Goal: Task Accomplishment & Management: Manage account settings

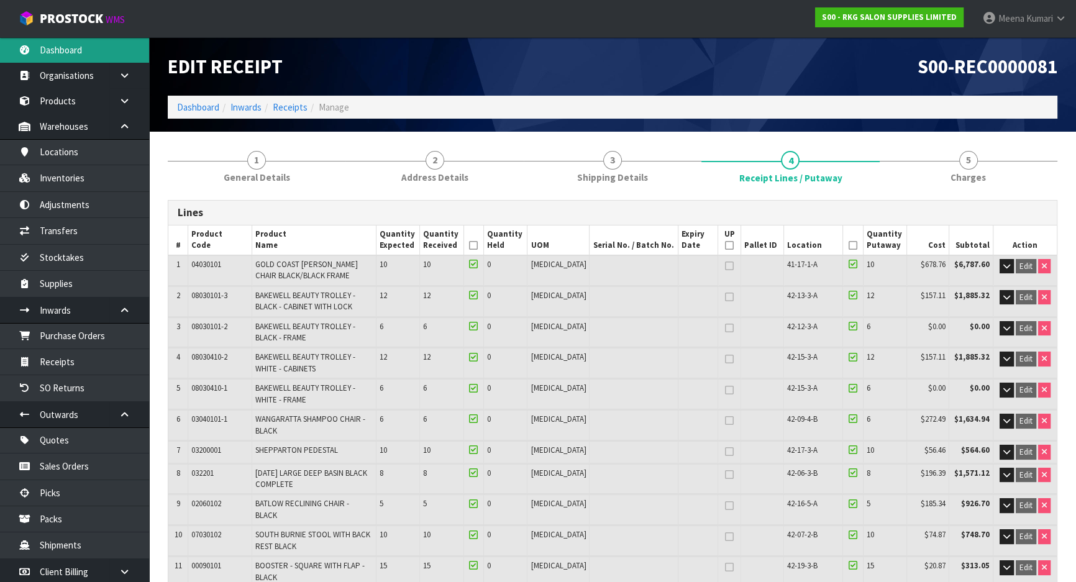
click at [73, 53] on link "Dashboard" at bounding box center [74, 49] width 149 height 25
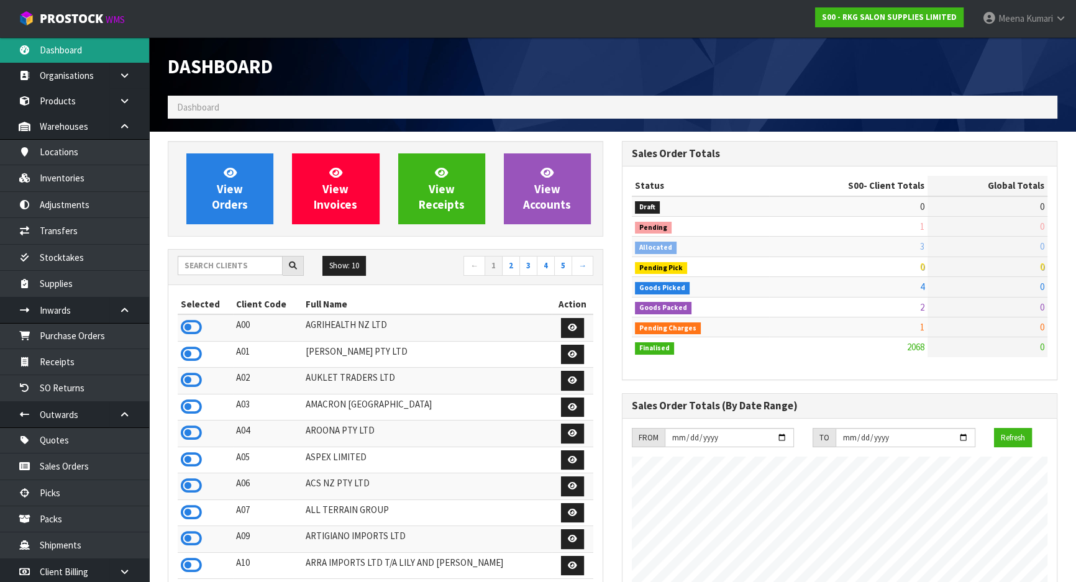
scroll to position [966, 454]
click at [215, 266] on input "text" at bounding box center [230, 265] width 105 height 19
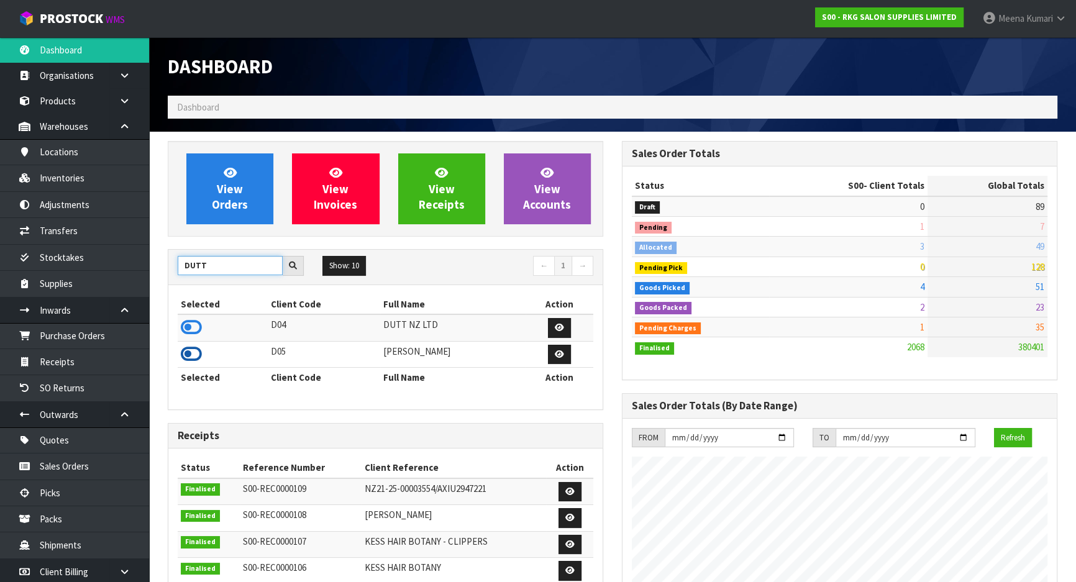
type input "DUTT"
drag, startPoint x: 195, startPoint y: 355, endPoint x: 154, endPoint y: 302, distance: 67.4
click at [193, 354] on icon at bounding box center [191, 354] width 21 height 19
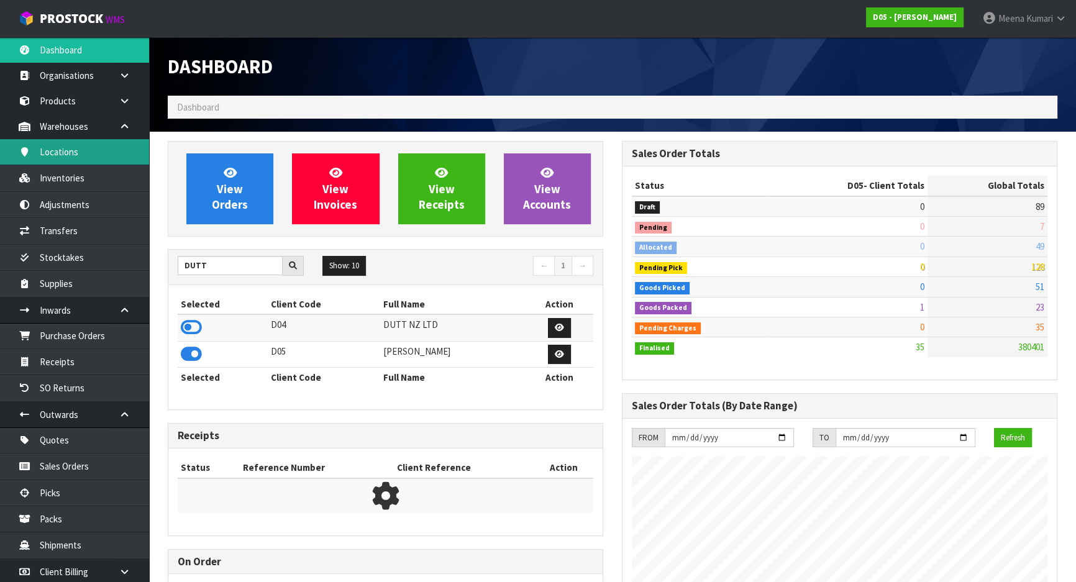
scroll to position [1033, 454]
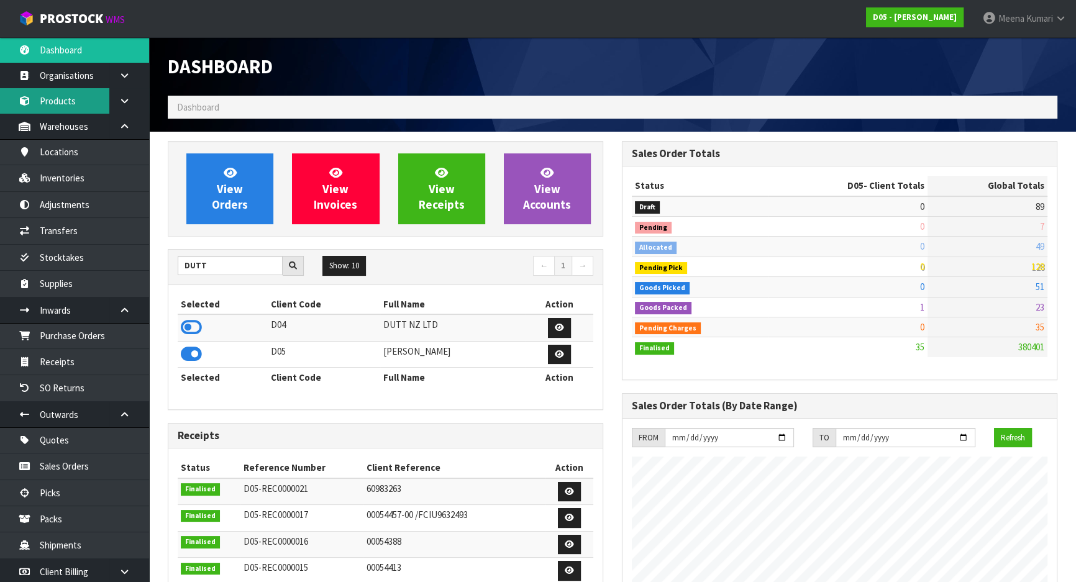
click at [78, 107] on link "Products" at bounding box center [74, 100] width 149 height 25
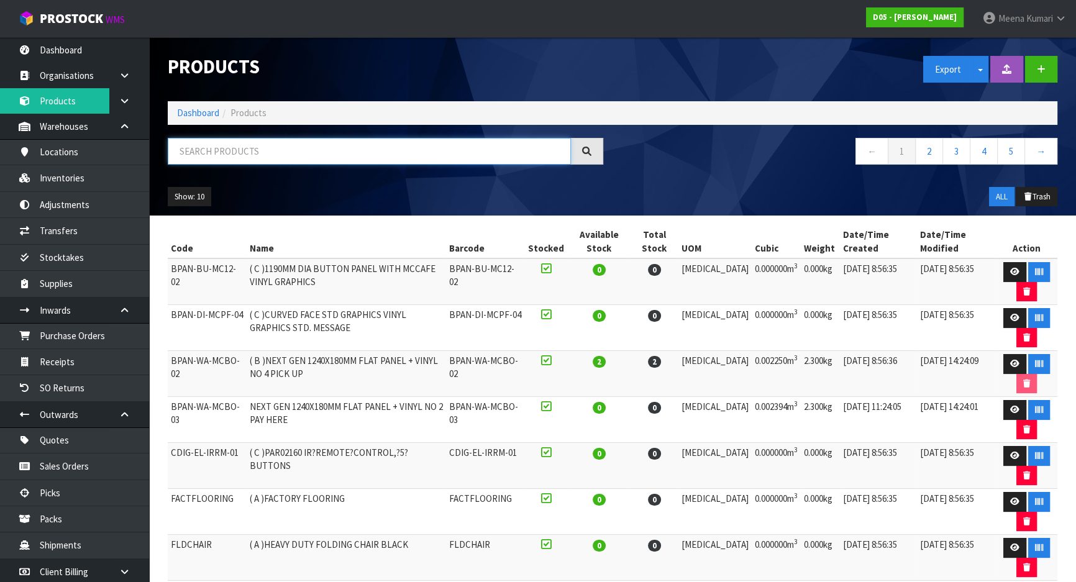
click at [295, 147] on input "text" at bounding box center [369, 151] width 403 height 27
paste input "1011100041-10"
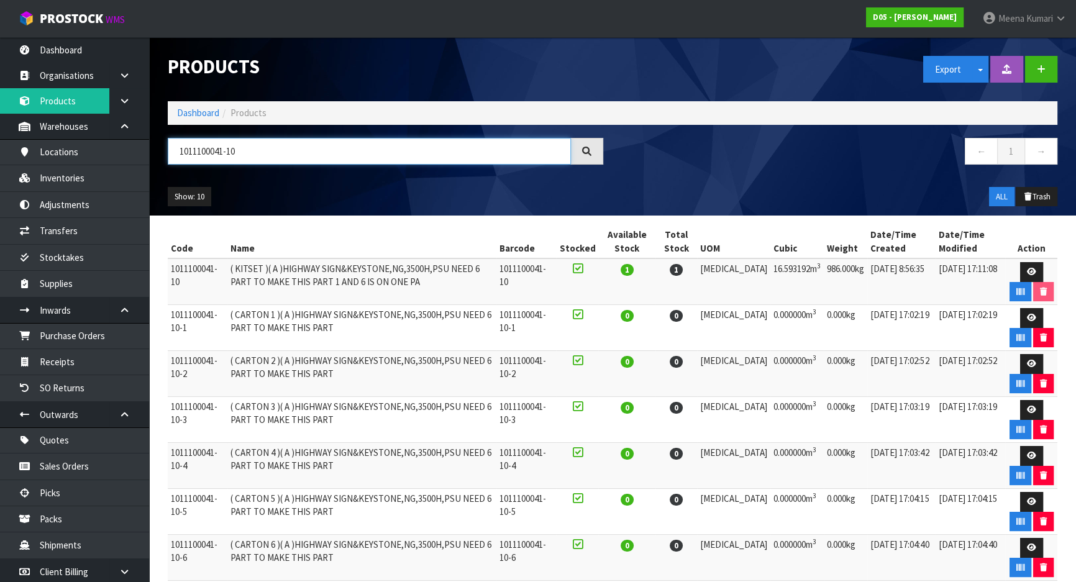
scroll to position [51, 0]
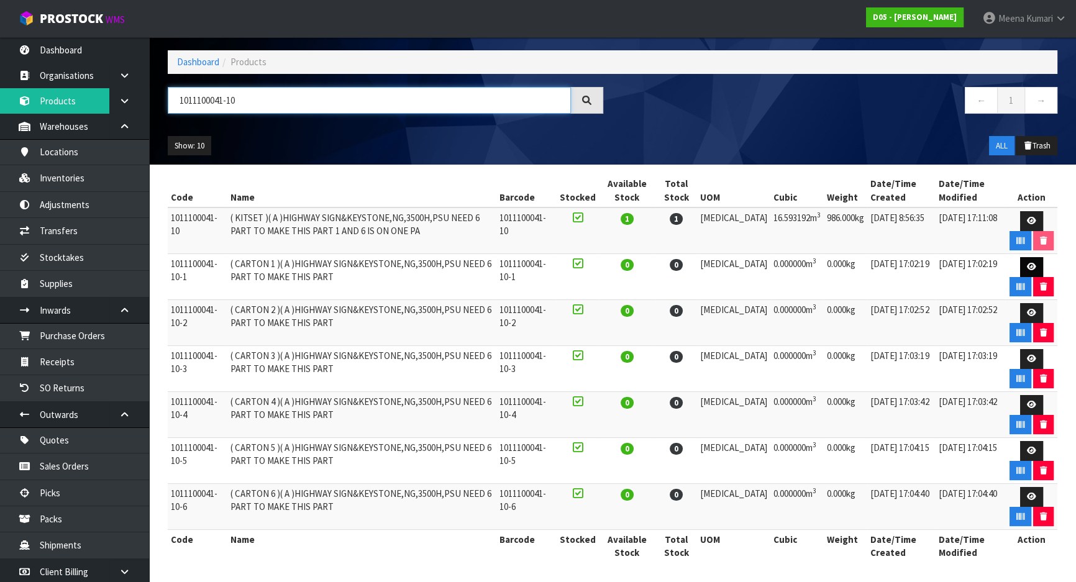
type input "1011100041-10"
click at [1027, 265] on icon at bounding box center [1031, 267] width 9 height 8
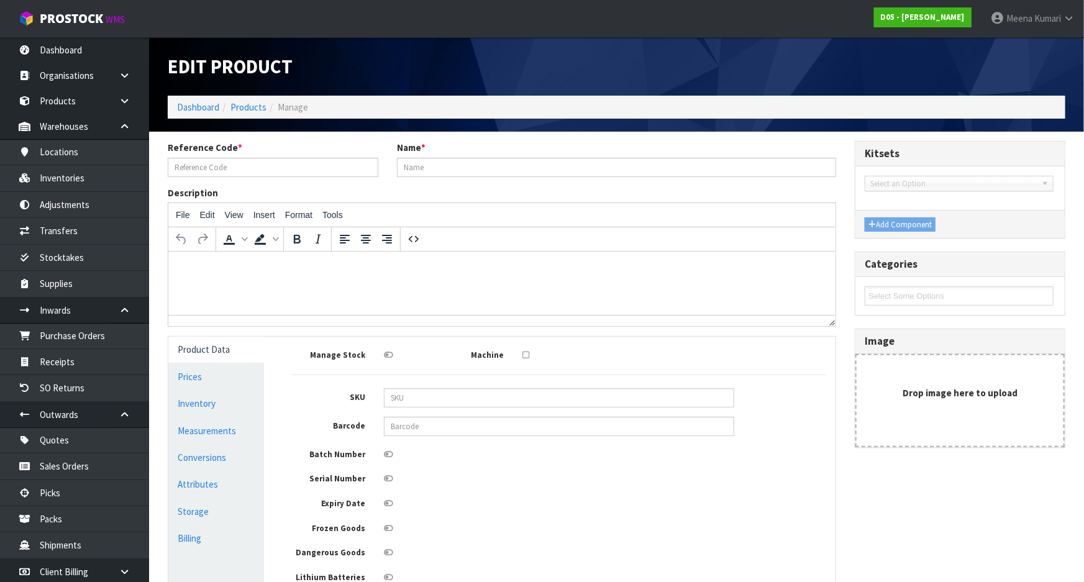
type input "1011100041-10-1"
type input "( CARTON 1 )( A )HIGHWAY SIGN&KEYSTONE,NG,3500H,PSU NEED 6 PART TO MAKE THIS PA…"
type input "0"
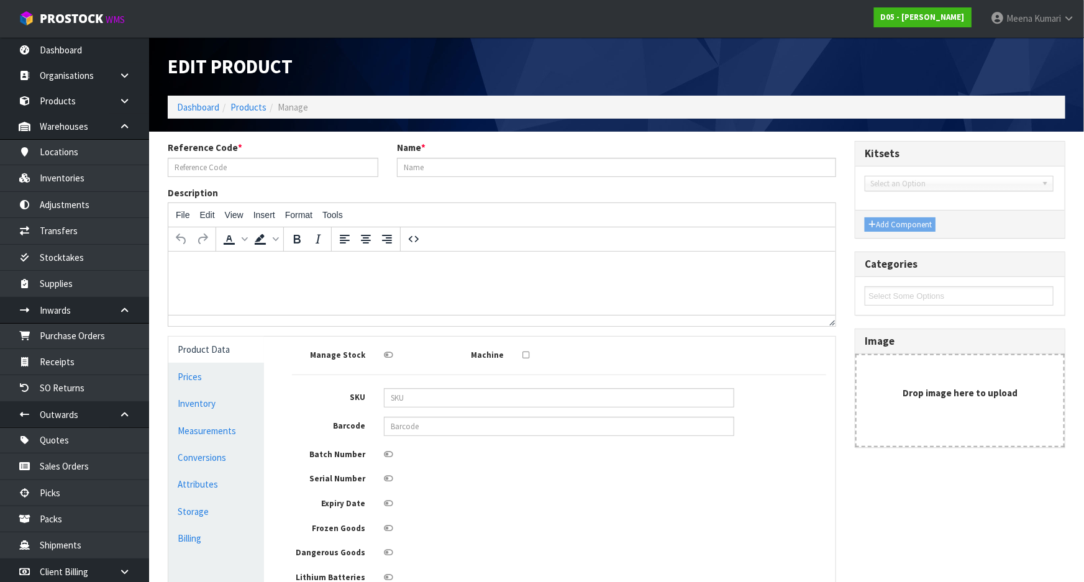
type input "0"
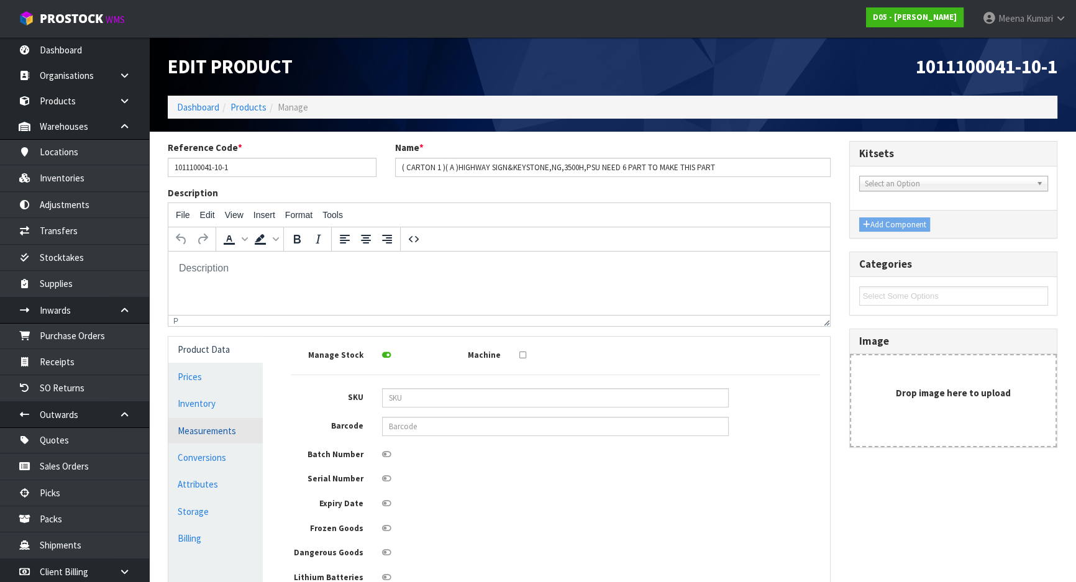
click at [230, 436] on link "Measurements" at bounding box center [215, 430] width 94 height 25
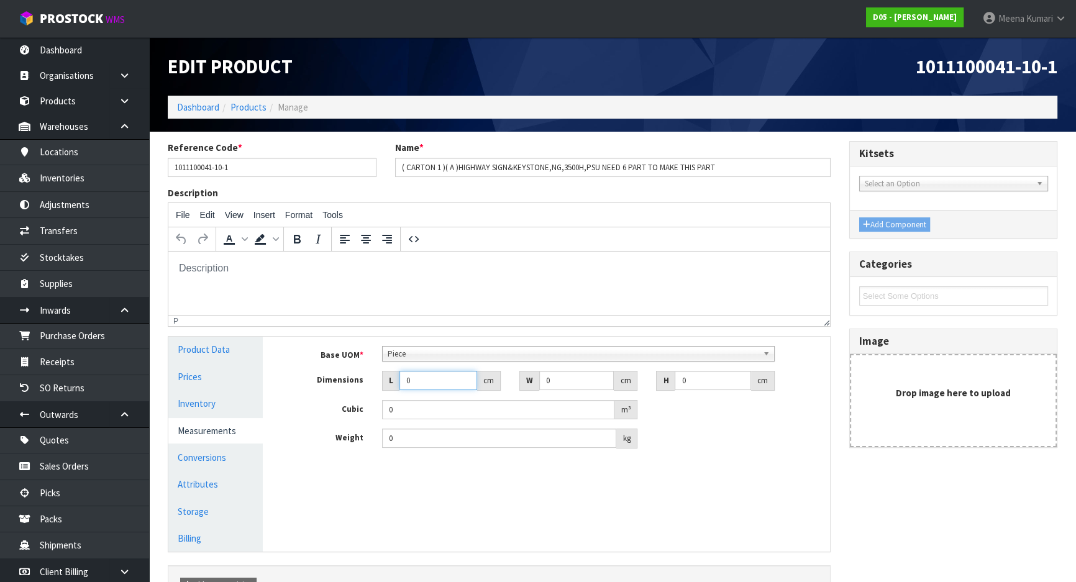
drag, startPoint x: 418, startPoint y: 377, endPoint x: 366, endPoint y: 377, distance: 51.6
click at [366, 377] on div "Dimensions L 0 cm W 0 cm H 0 cm" at bounding box center [555, 381] width 548 height 20
type input "4"
type input "0.000001"
type input "443"
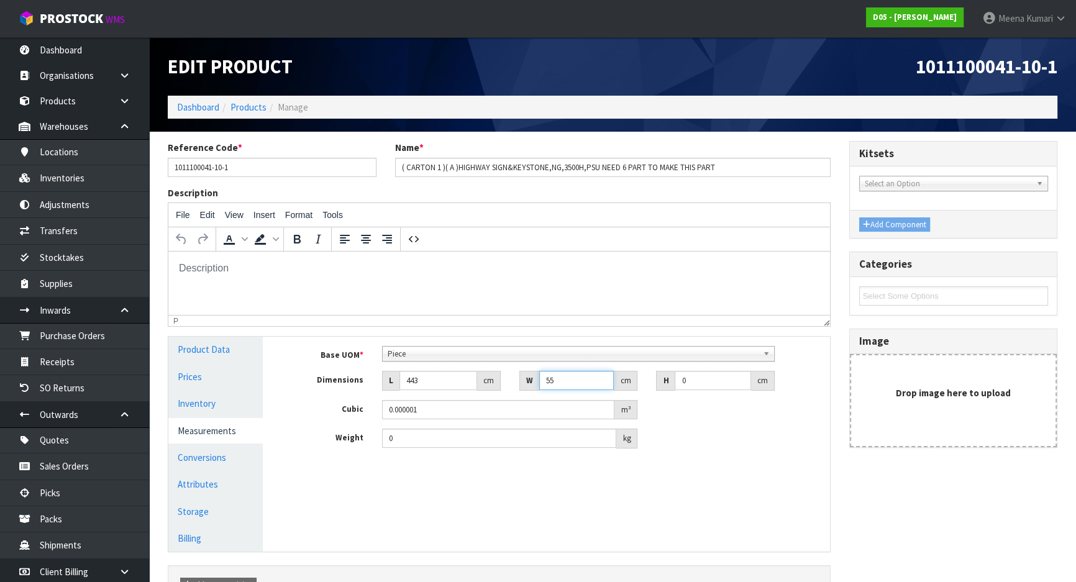
type input "55"
type input "1"
type input "0.024365"
type input "10"
type input "0.24365"
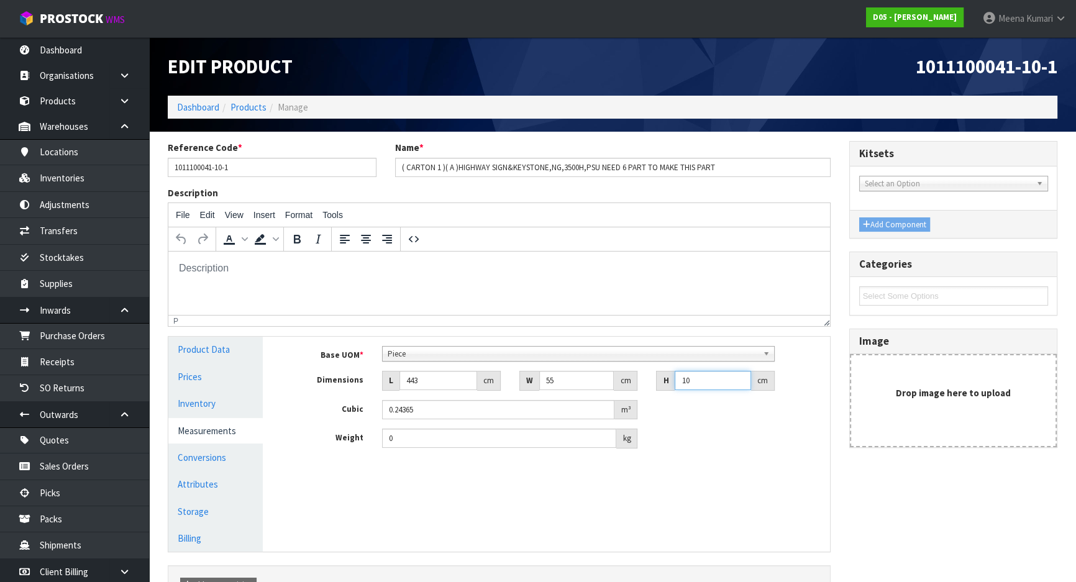
type input "103"
type input "2.509595"
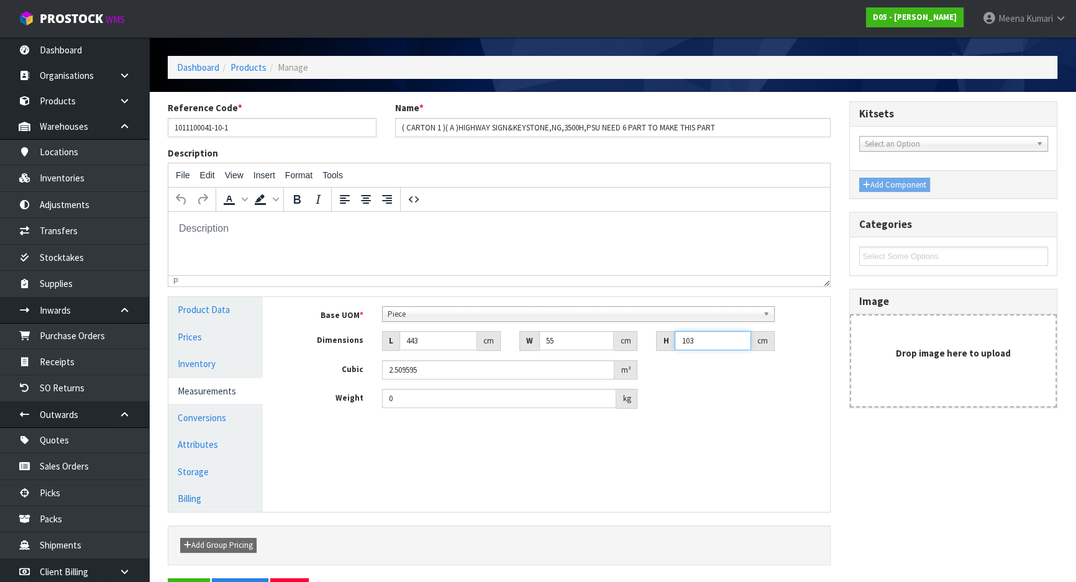
scroll to position [81, 0]
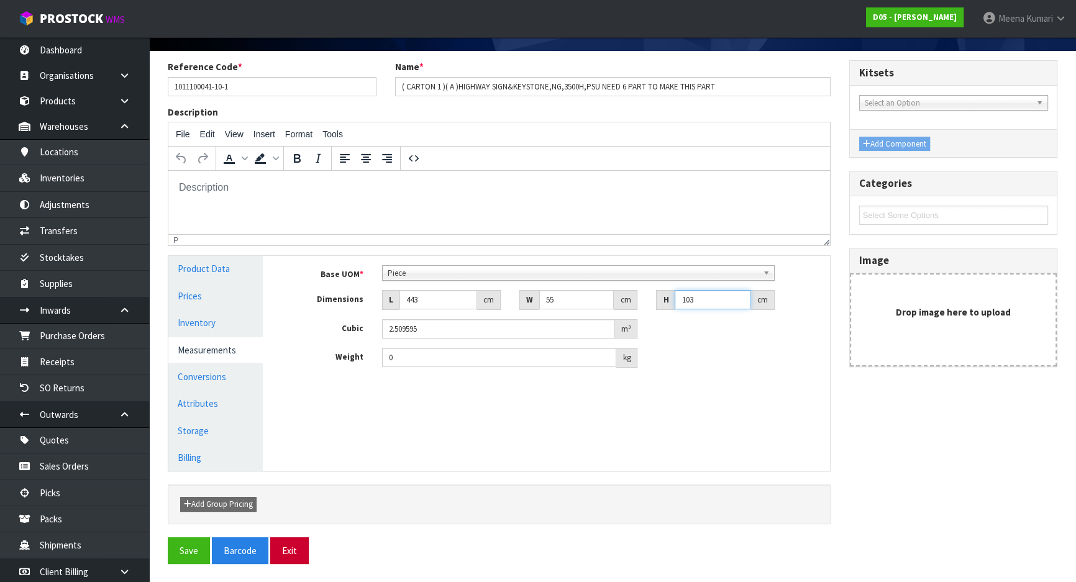
type input "103"
click at [295, 549] on button "Exit" at bounding box center [289, 550] width 39 height 27
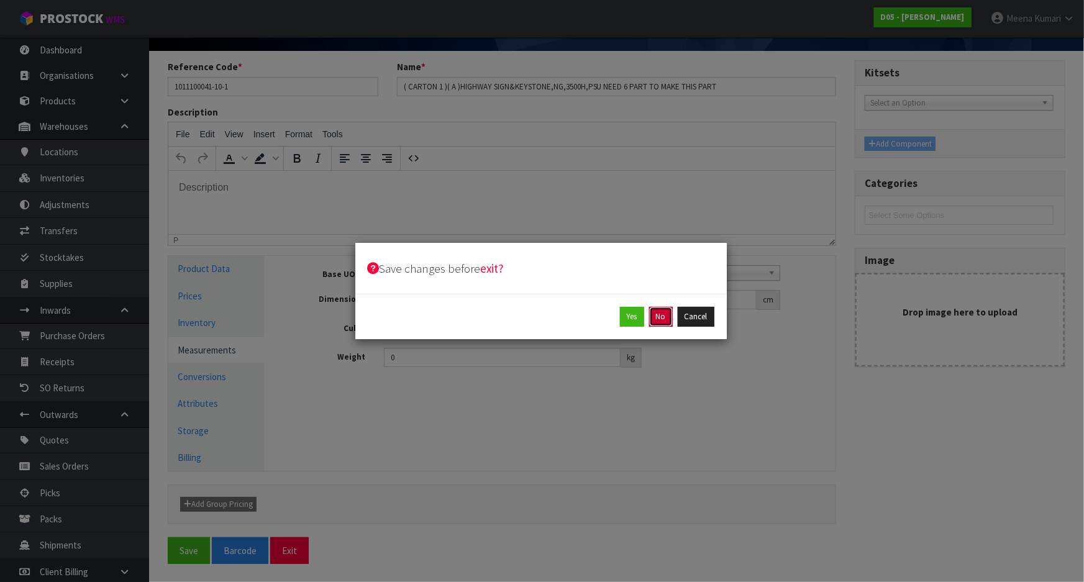
click at [659, 322] on button "No" at bounding box center [661, 317] width 24 height 20
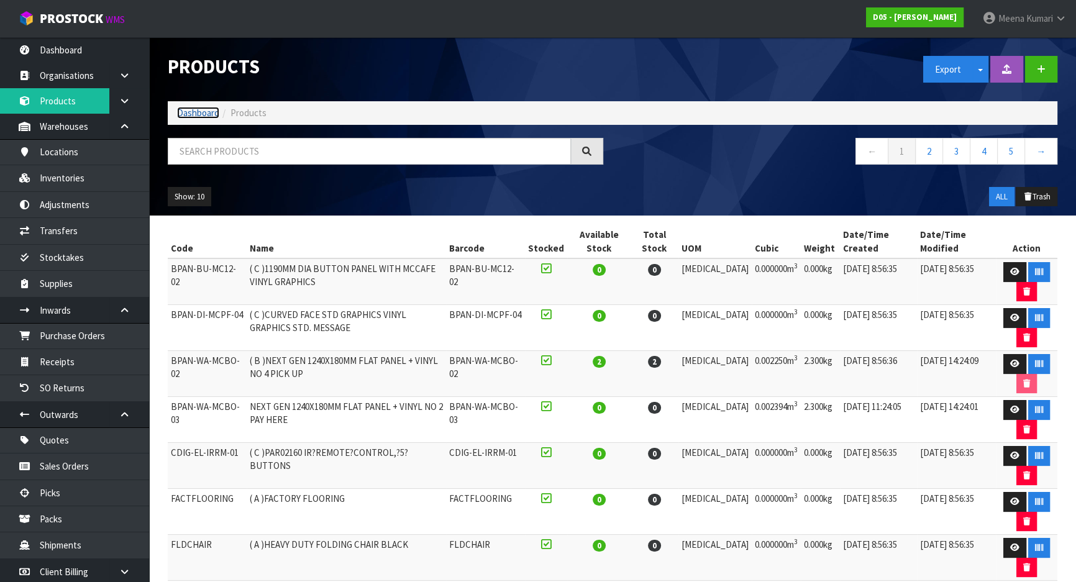
click at [193, 118] on link "Dashboard" at bounding box center [198, 113] width 42 height 12
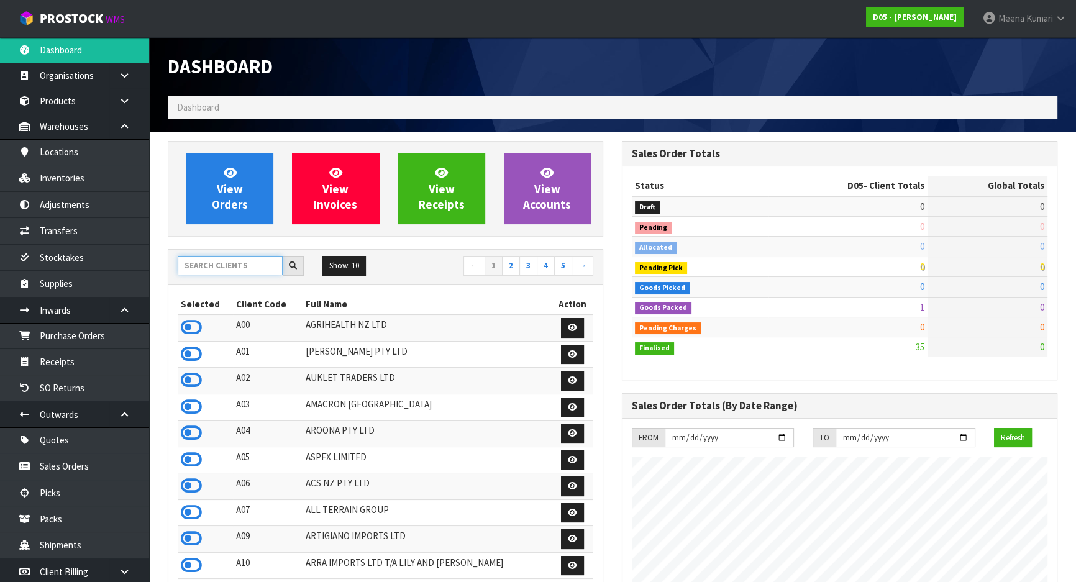
scroll to position [1033, 454]
click at [223, 272] on input "text" at bounding box center [230, 265] width 105 height 19
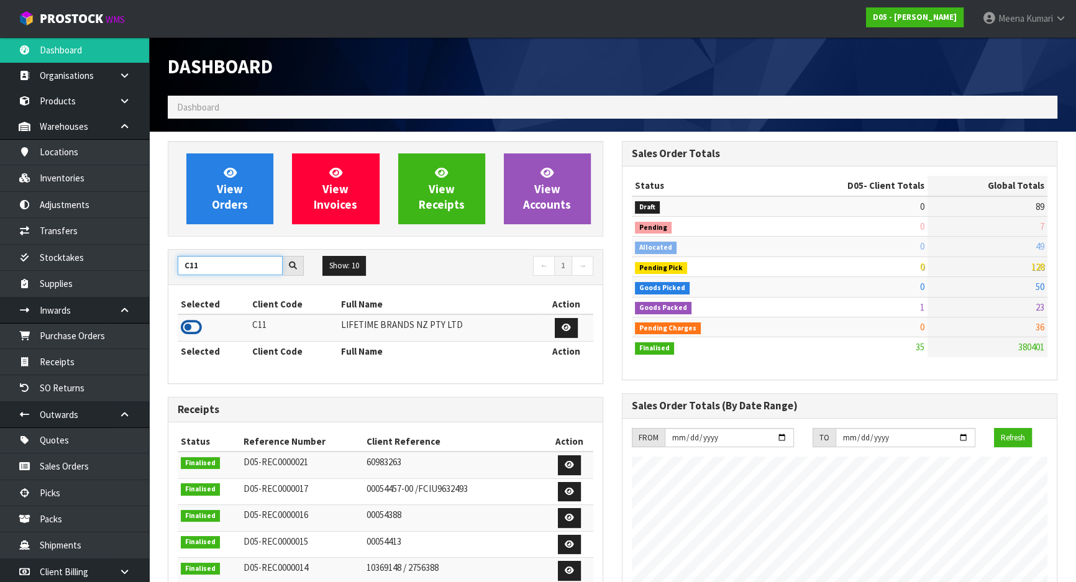
type input "C11"
click at [193, 334] on icon at bounding box center [191, 327] width 21 height 19
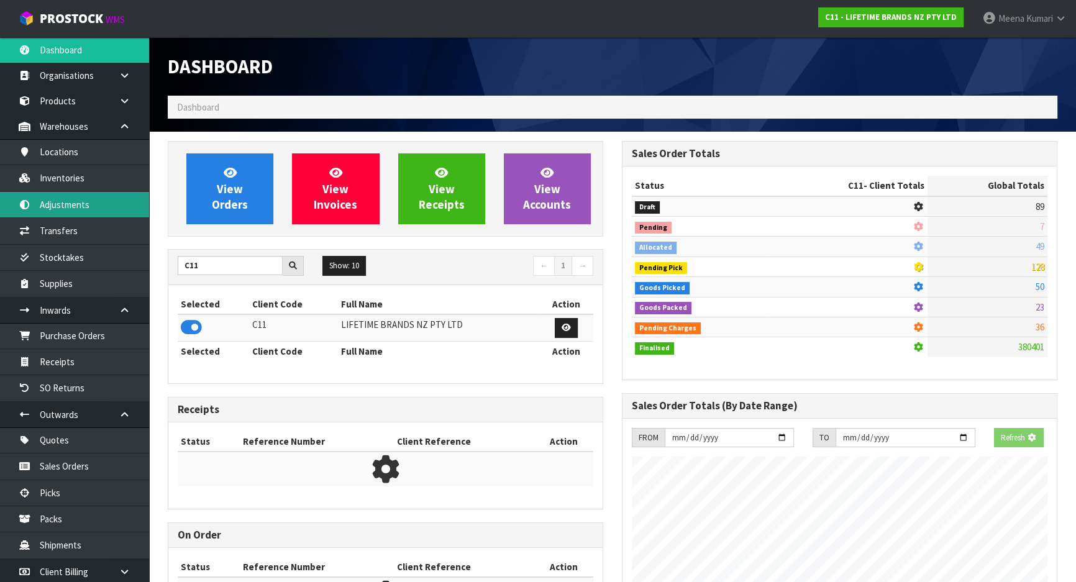
scroll to position [940, 454]
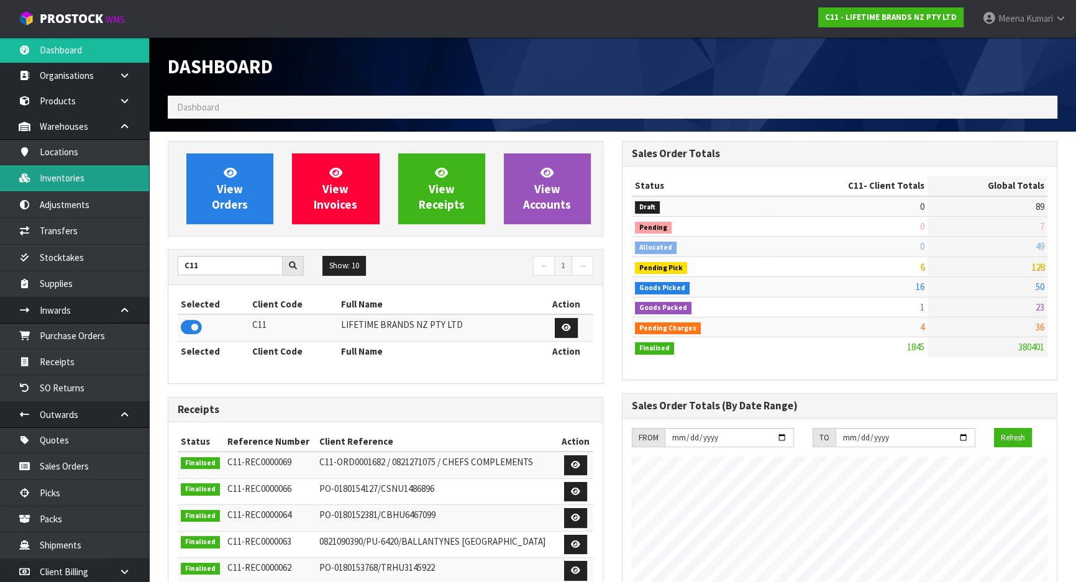
click at [116, 191] on link "Inventories" at bounding box center [74, 177] width 149 height 25
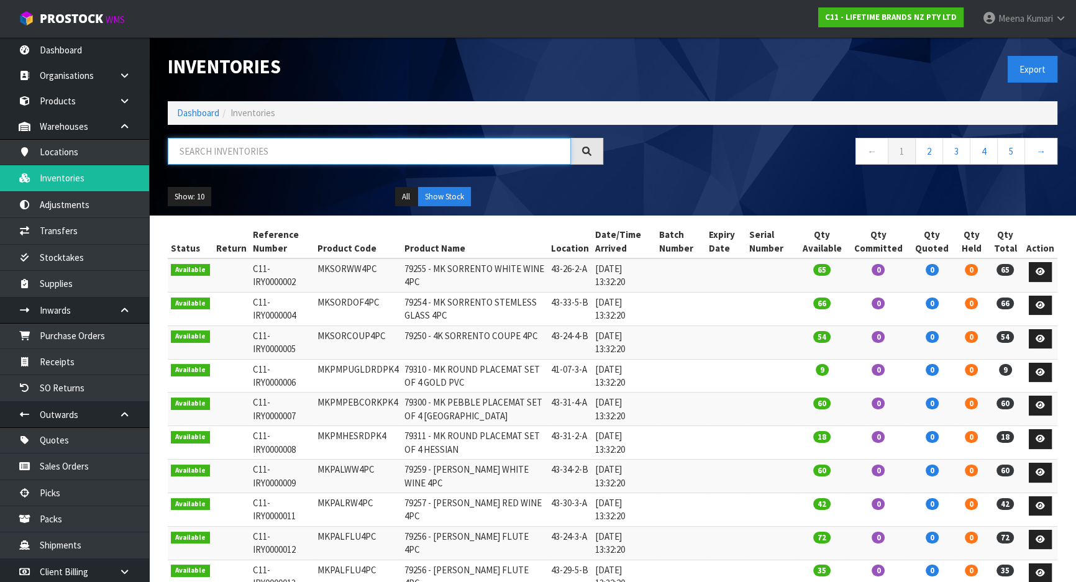
click at [220, 154] on input "text" at bounding box center [369, 151] width 403 height 27
paste input "KES030OHOBW"
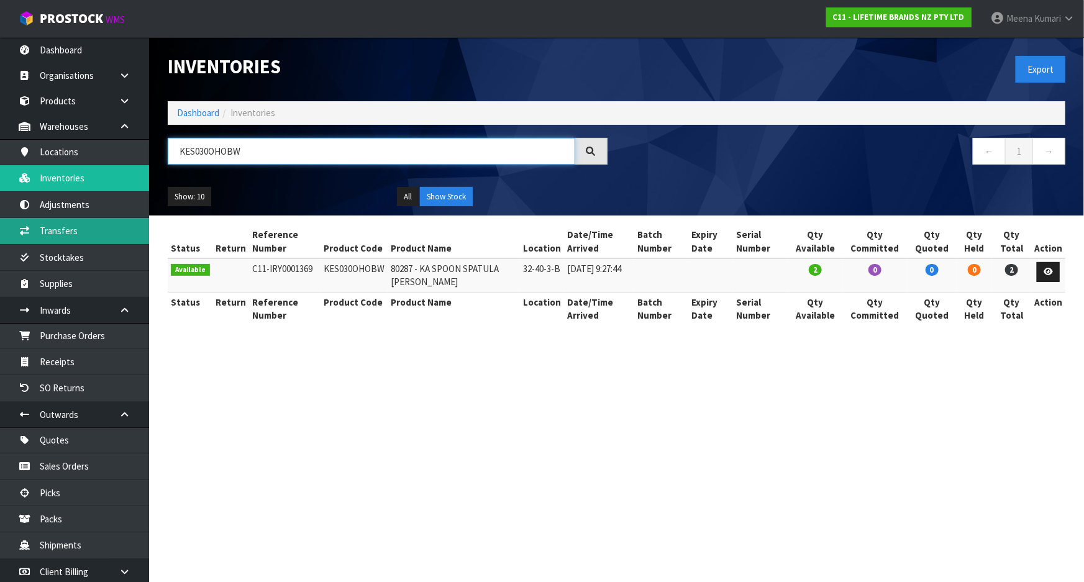
type input "KES030OHOBW"
click at [57, 234] on link "Transfers" at bounding box center [74, 230] width 149 height 25
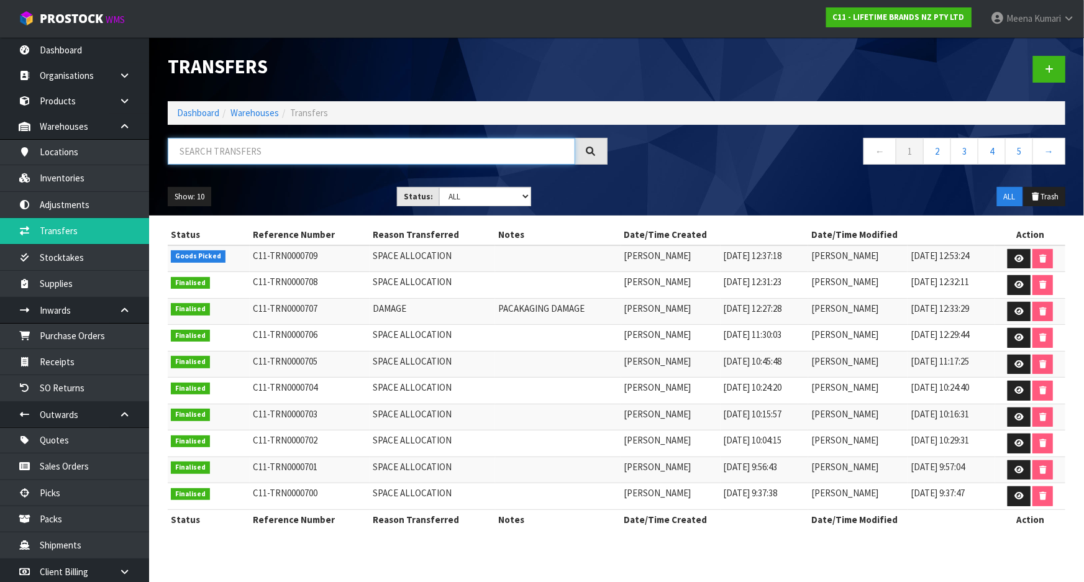
click at [304, 152] on input "text" at bounding box center [372, 151] width 408 height 27
paste input "KES030OHOBW"
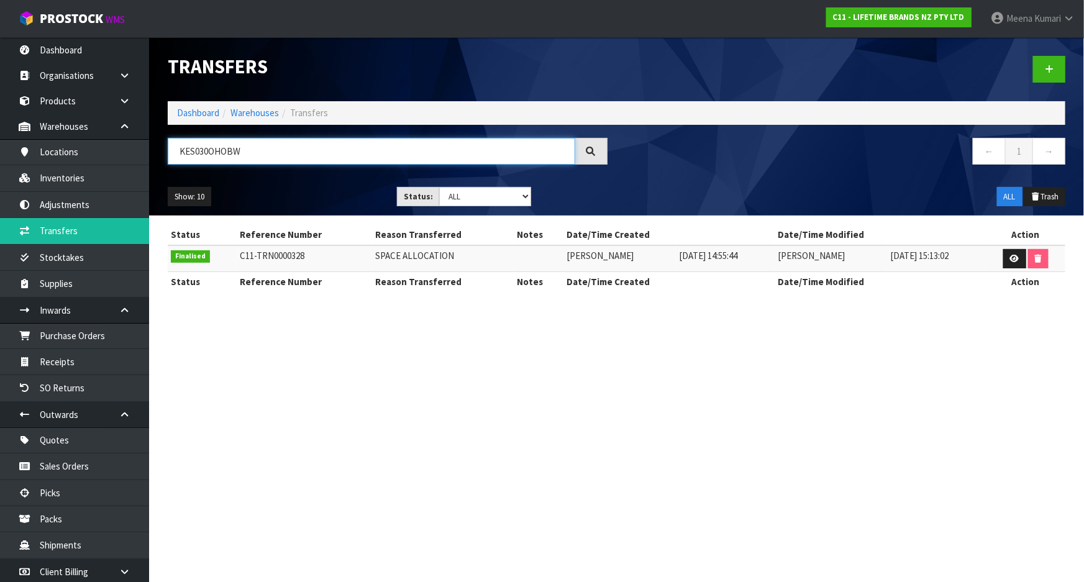
type input "KES030OHOBW"
click at [1010, 247] on td at bounding box center [1026, 258] width 79 height 27
click at [1007, 260] on link at bounding box center [1015, 259] width 23 height 20
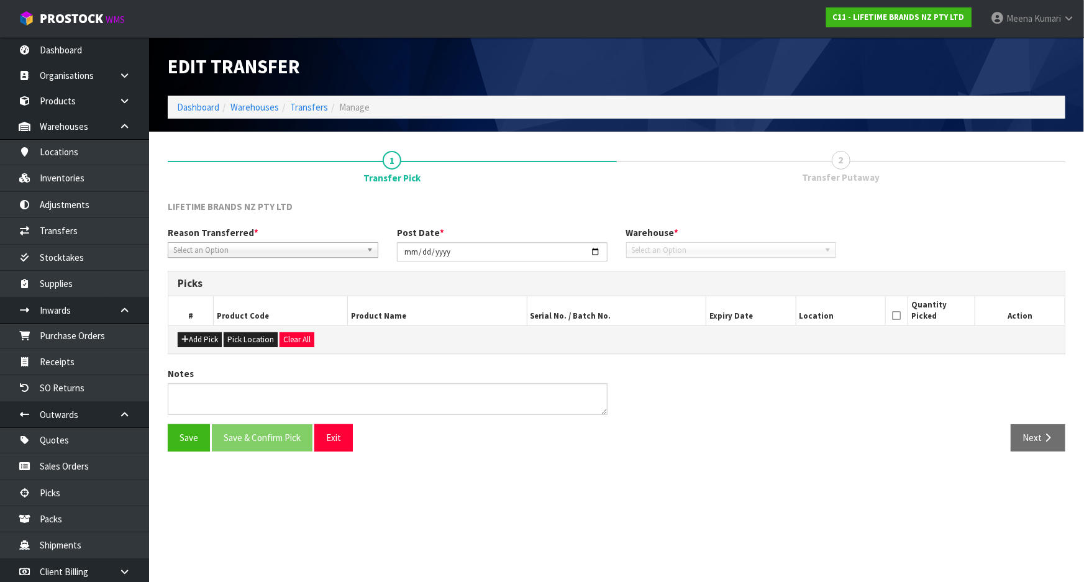
type input "2025-07-28"
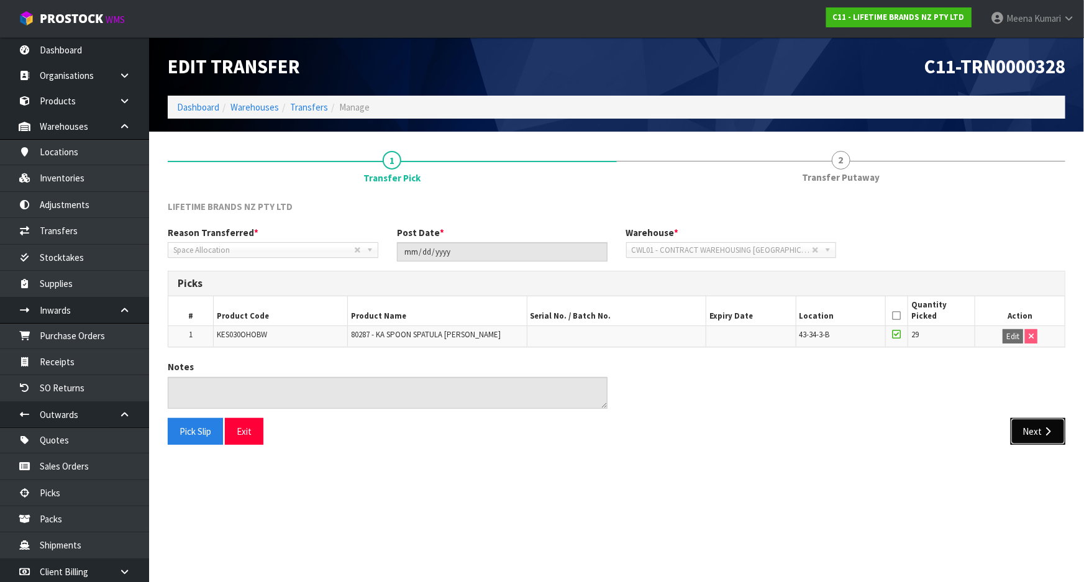
click at [1043, 423] on button "Next" at bounding box center [1038, 431] width 55 height 27
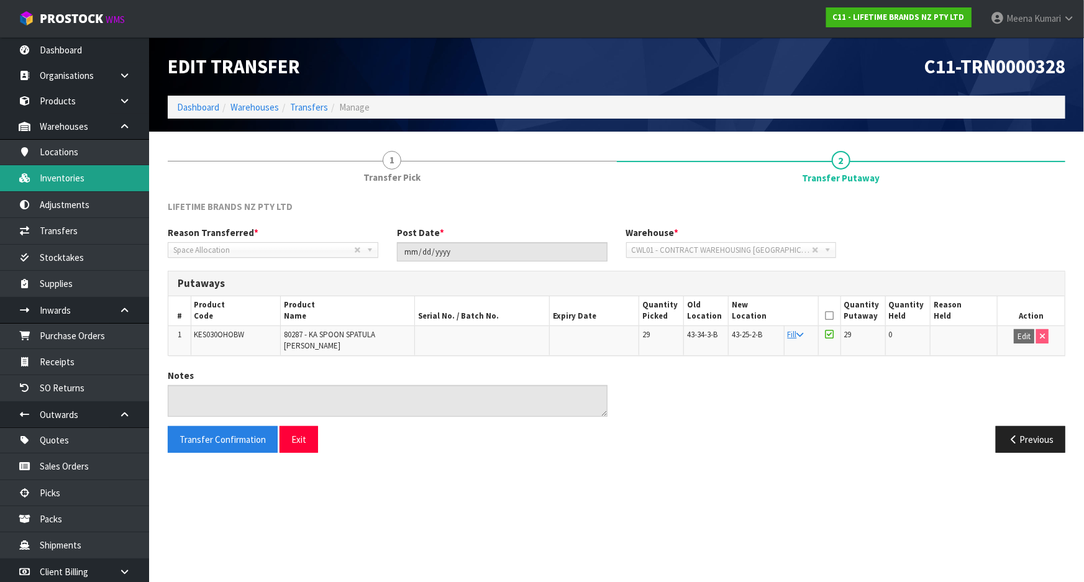
click at [76, 186] on link "Inventories" at bounding box center [74, 177] width 149 height 25
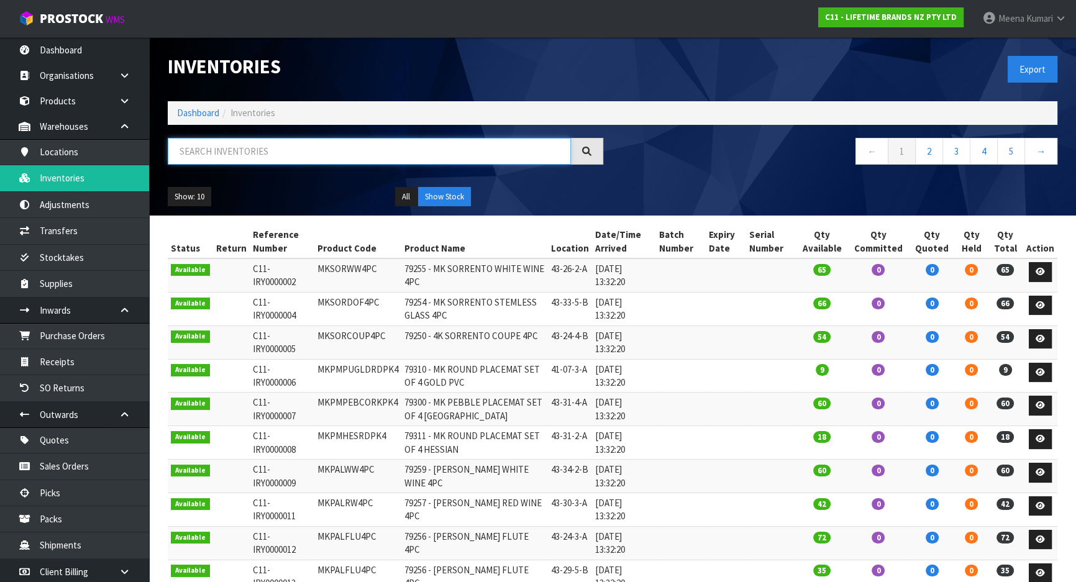
click at [260, 162] on input "text" at bounding box center [369, 151] width 403 height 27
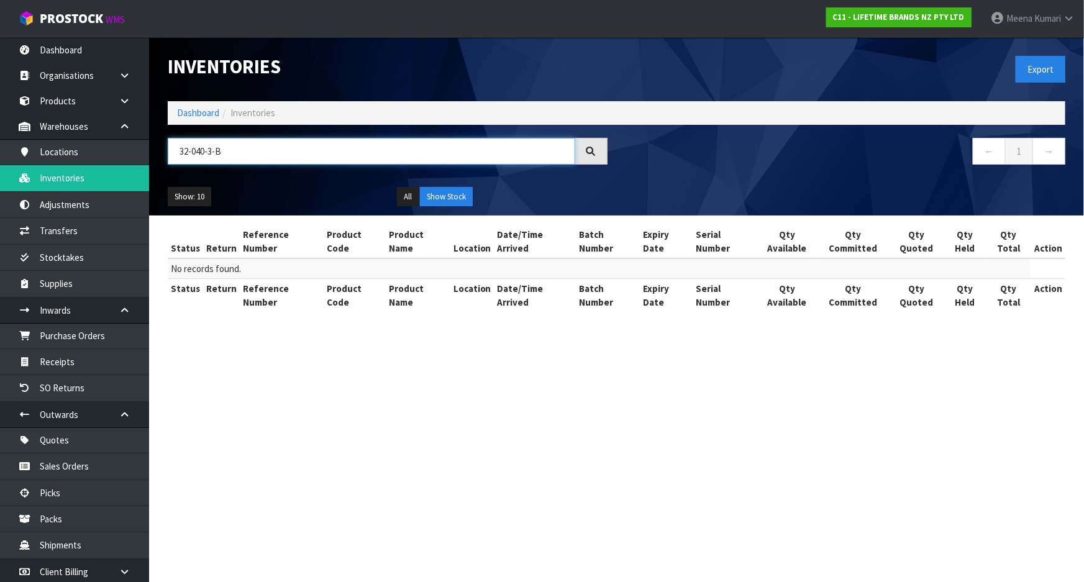
click at [196, 150] on input "32-040-3-B" at bounding box center [372, 151] width 408 height 27
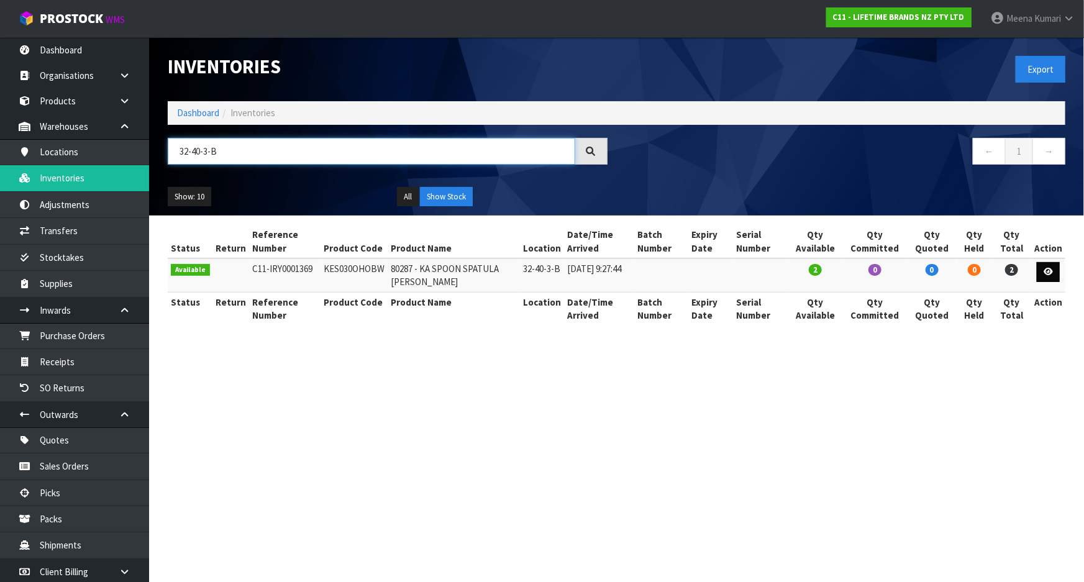
type input "32-40-3-B"
click at [1056, 274] on link at bounding box center [1048, 272] width 23 height 20
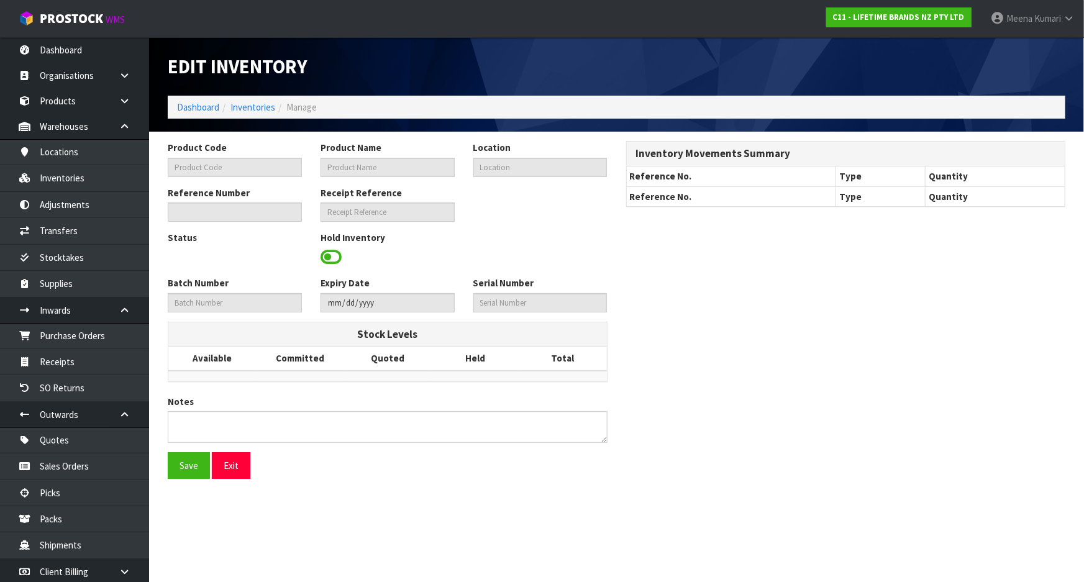
type input "KES030OHOBW"
type input "80287 - KA SPOON SPATULA BLACK WM"
type input "32-40-3-B"
type input "C11-IRY0001369"
type input "C11-REC0000044"
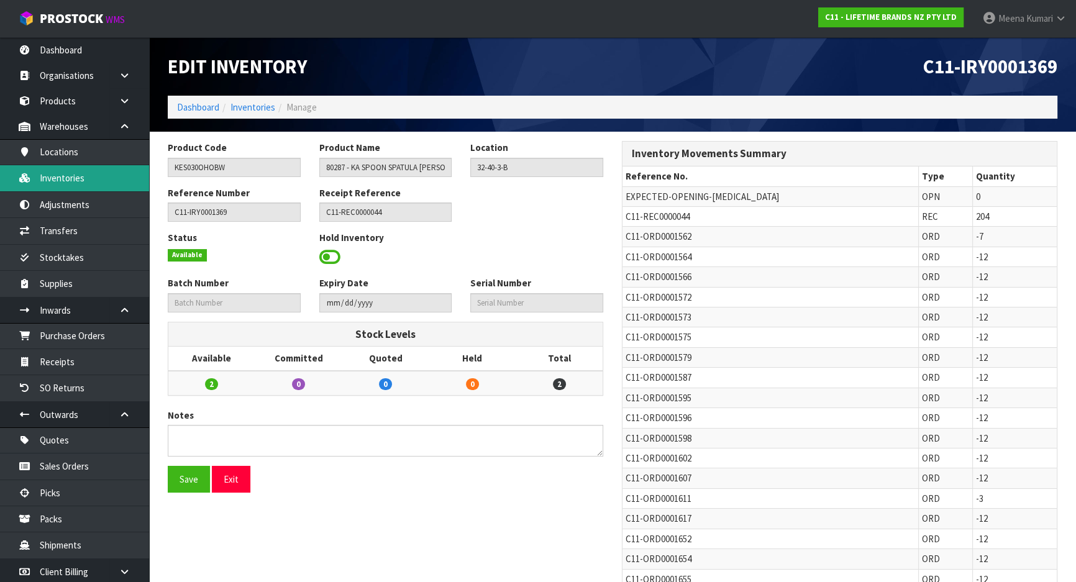
click at [62, 176] on link "Inventories" at bounding box center [74, 177] width 149 height 25
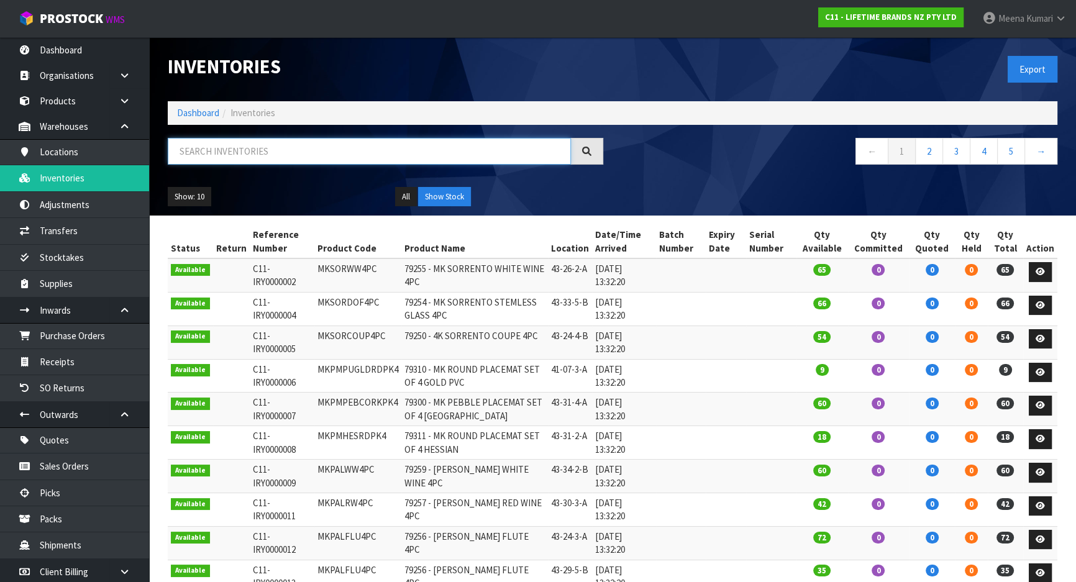
click at [208, 141] on input "text" at bounding box center [369, 151] width 403 height 27
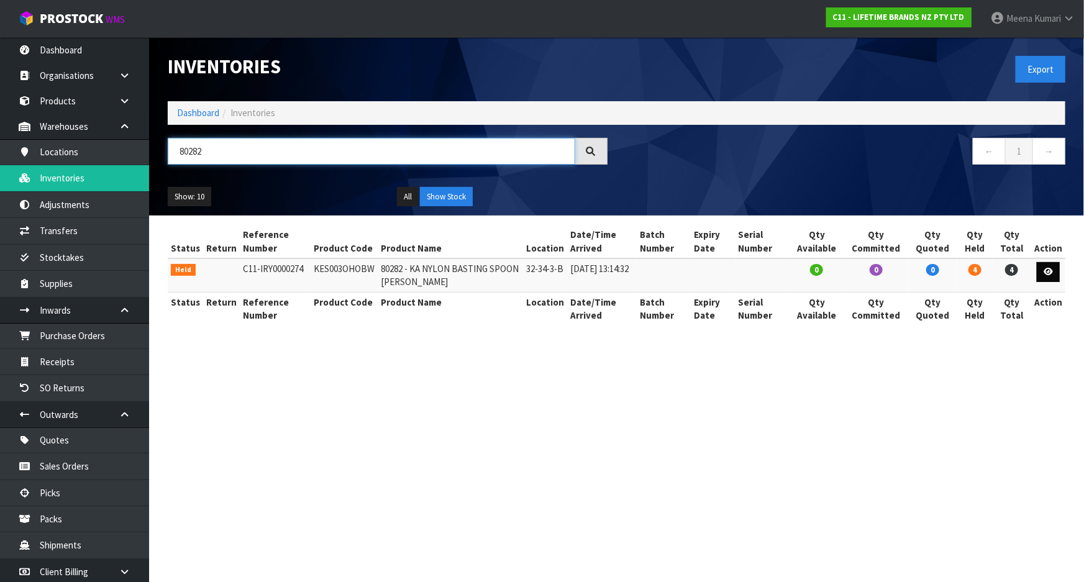
type input "80282"
click at [1047, 272] on icon at bounding box center [1048, 272] width 9 height 8
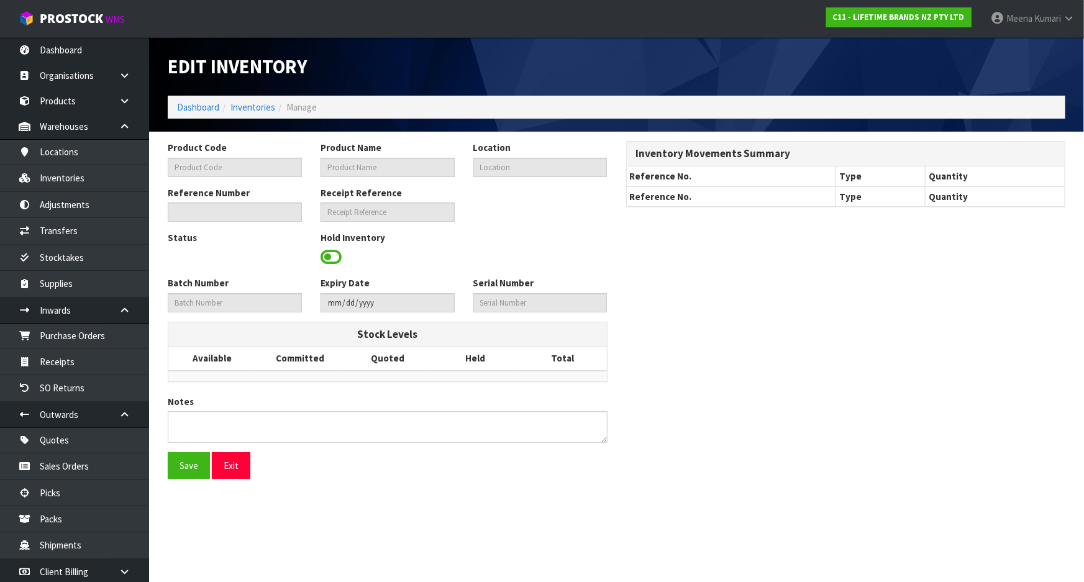
type input "KES003OHOBW"
type input "80282 - KA NYLON BASTING SPOON BLACK WM"
type input "32-34-3-B"
type input "C11-IRY0000274"
type textarea "HELD 4 LOOSE STOCK"
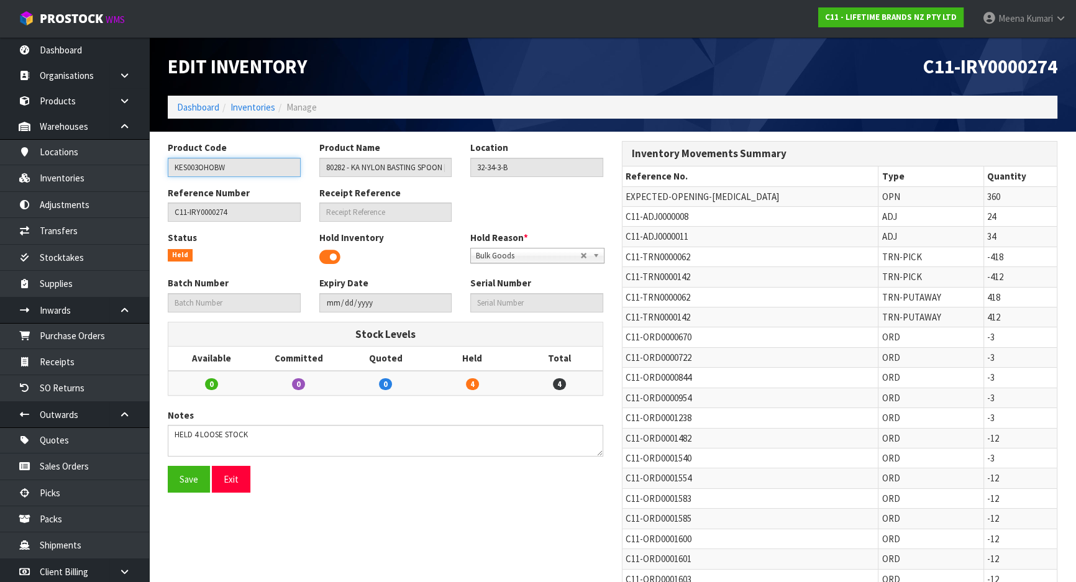
click at [263, 172] on input "KES003OHOBW" at bounding box center [234, 167] width 133 height 19
click at [83, 180] on link "Inventories" at bounding box center [74, 177] width 149 height 25
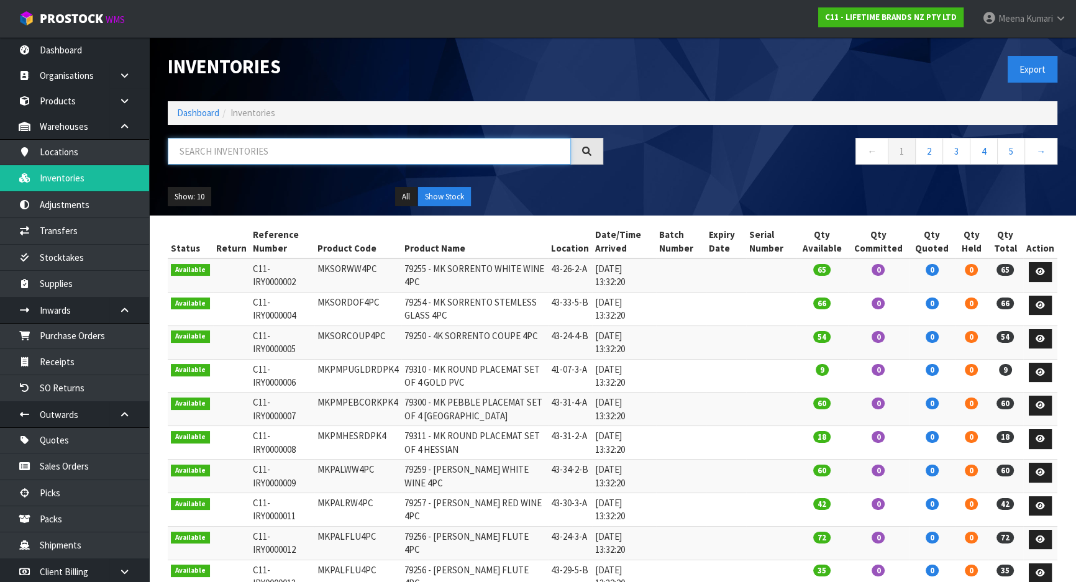
click at [237, 147] on input "text" at bounding box center [369, 151] width 403 height 27
paste input "KES003OHOBW"
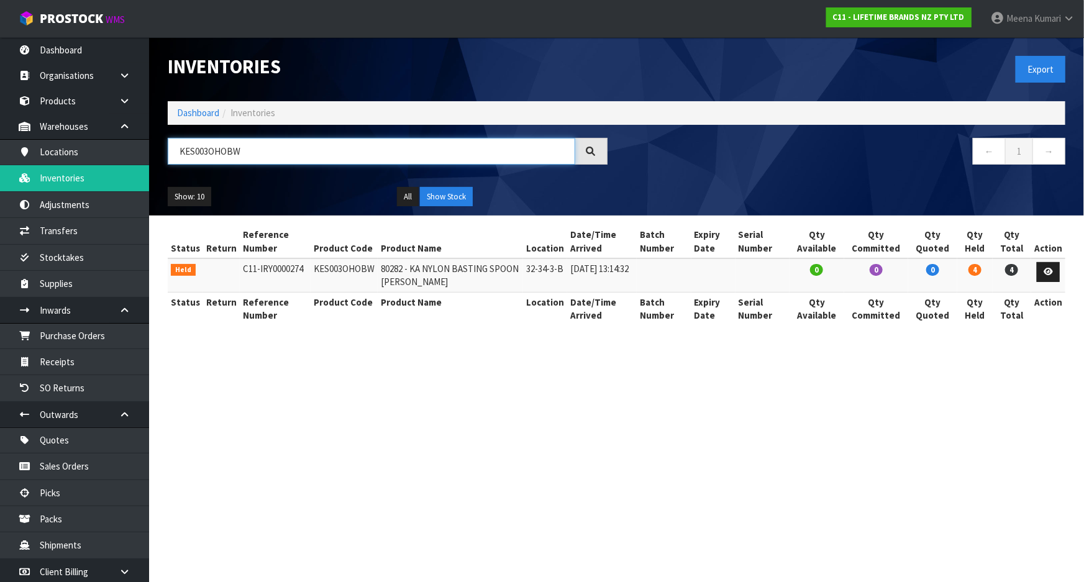
click at [242, 149] on input "KES003OHOBW" at bounding box center [372, 151] width 408 height 27
paste input "30"
type input "KES030OHOBW"
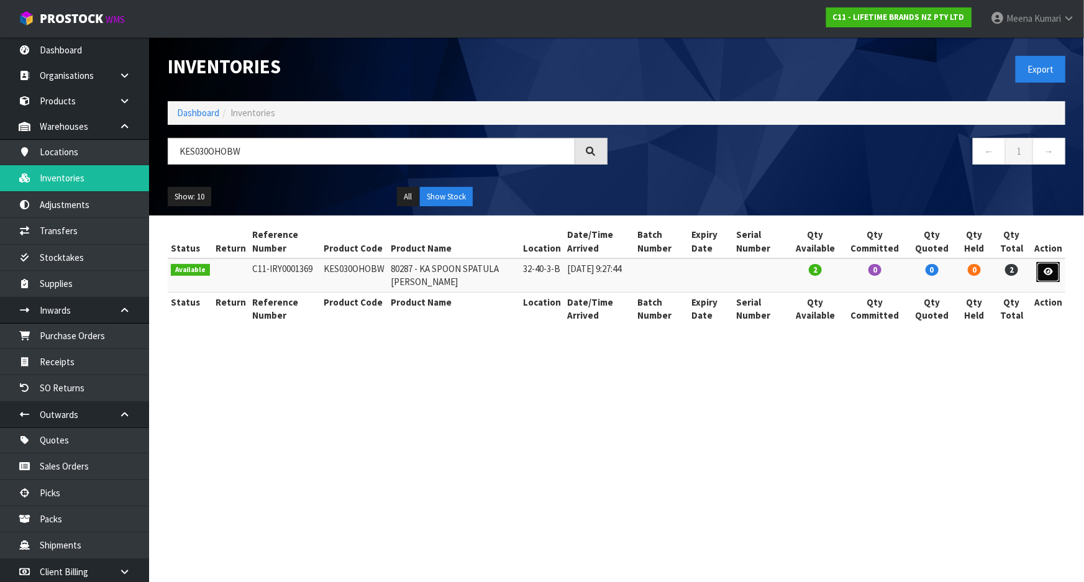
click at [1048, 279] on link at bounding box center [1048, 272] width 23 height 20
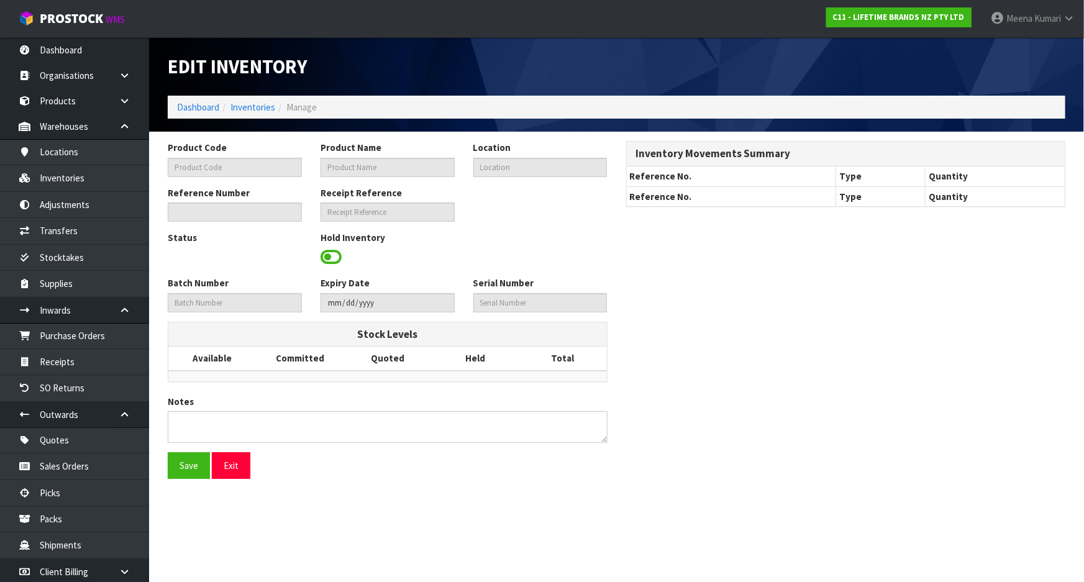
type input "KES030OHOBW"
type input "80287 - KA SPOON SPATULA BLACK WM"
type input "32-40-3-B"
type input "C11-IRY0001369"
type input "C11-REC0000044"
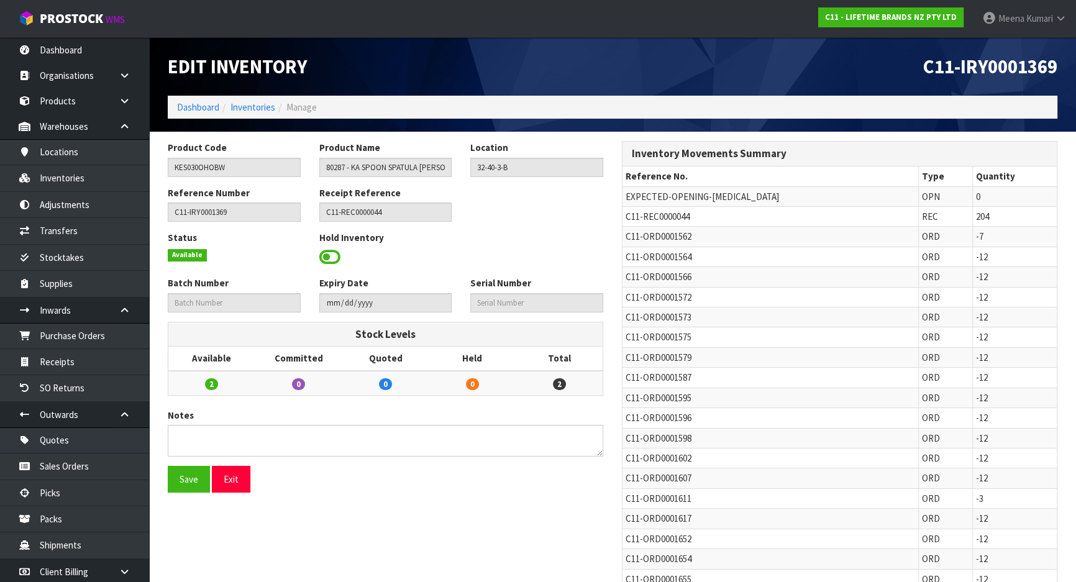
click at [333, 255] on span at bounding box center [329, 257] width 21 height 19
click at [485, 257] on span "Select an Option" at bounding box center [531, 256] width 111 height 15
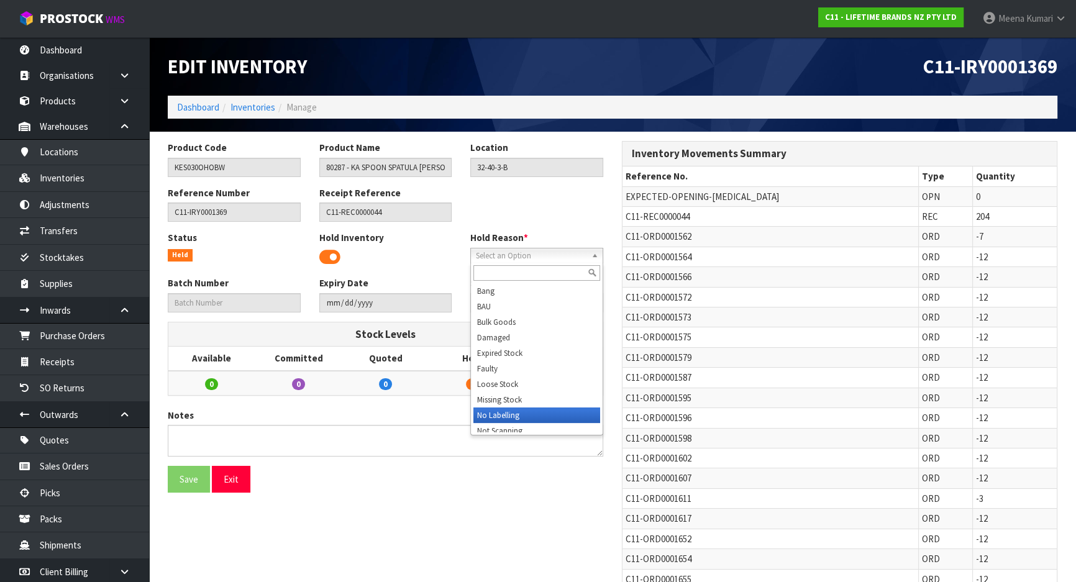
scroll to position [6, 0]
click at [522, 395] on li "Missing Stock" at bounding box center [536, 394] width 127 height 16
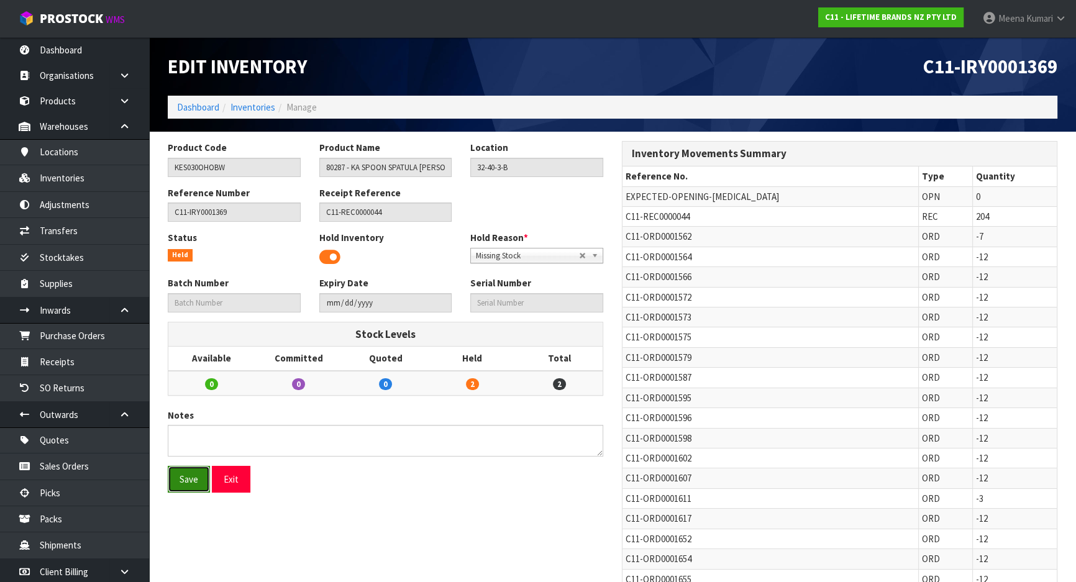
click at [190, 475] on button "Save" at bounding box center [189, 479] width 42 height 27
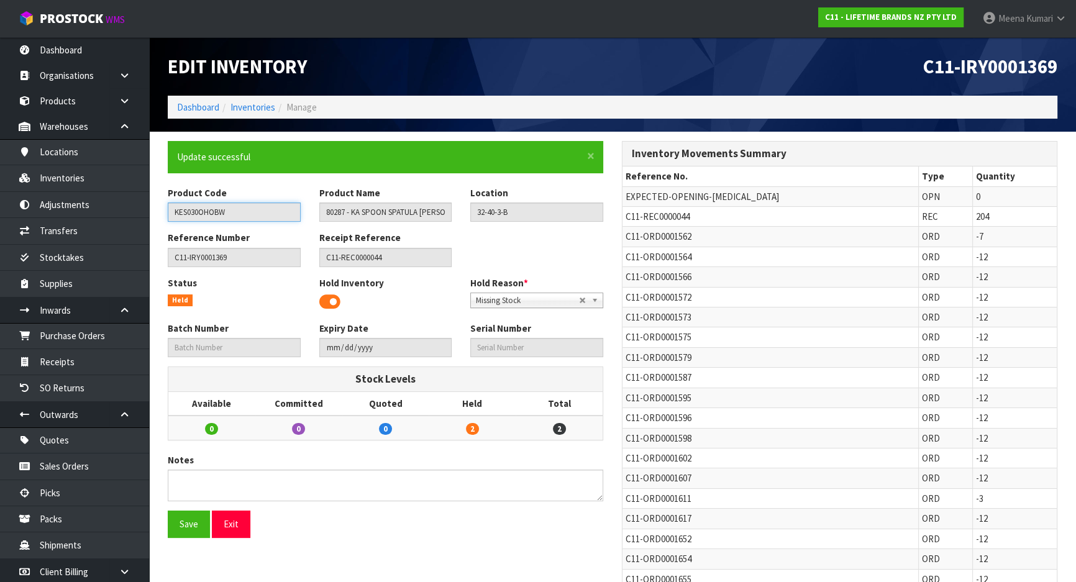
click at [226, 210] on input "KES030OHOBW" at bounding box center [234, 212] width 133 height 19
click at [122, 242] on link "Transfers" at bounding box center [74, 230] width 149 height 25
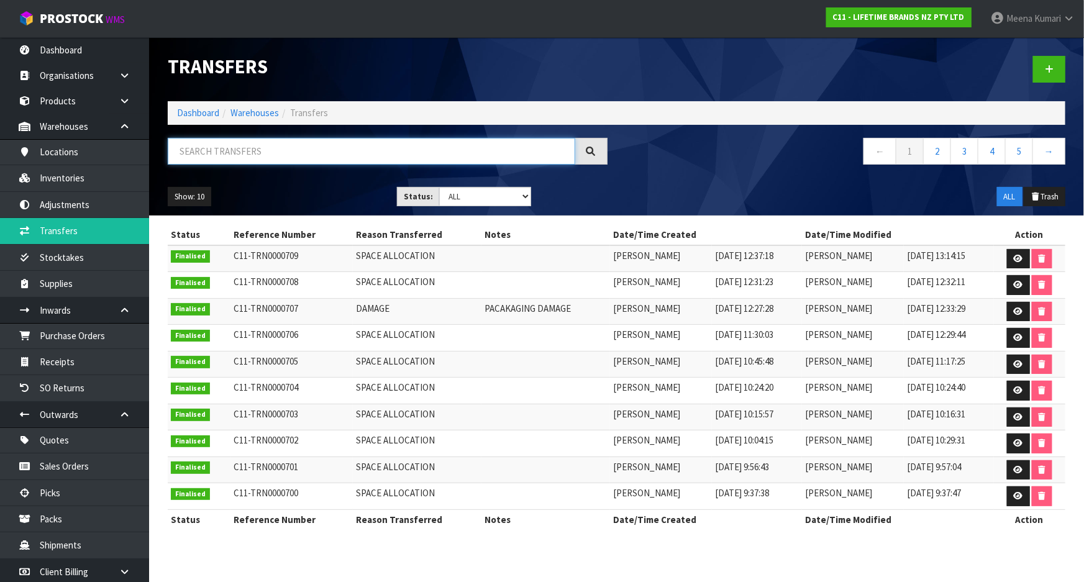
click at [240, 155] on input "text" at bounding box center [372, 151] width 408 height 27
paste input "KES030OHOBW"
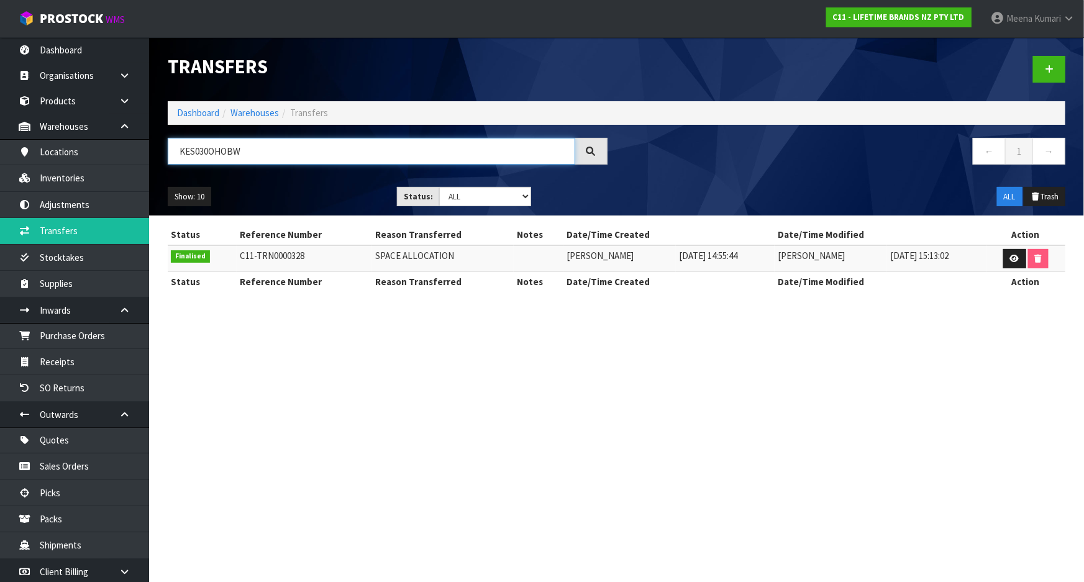
type input "KES030OHOBW"
click at [181, 148] on input "KES030OHOBW" at bounding box center [372, 151] width 408 height 27
click at [181, 149] on input "KES030OHOBW" at bounding box center [372, 151] width 408 height 27
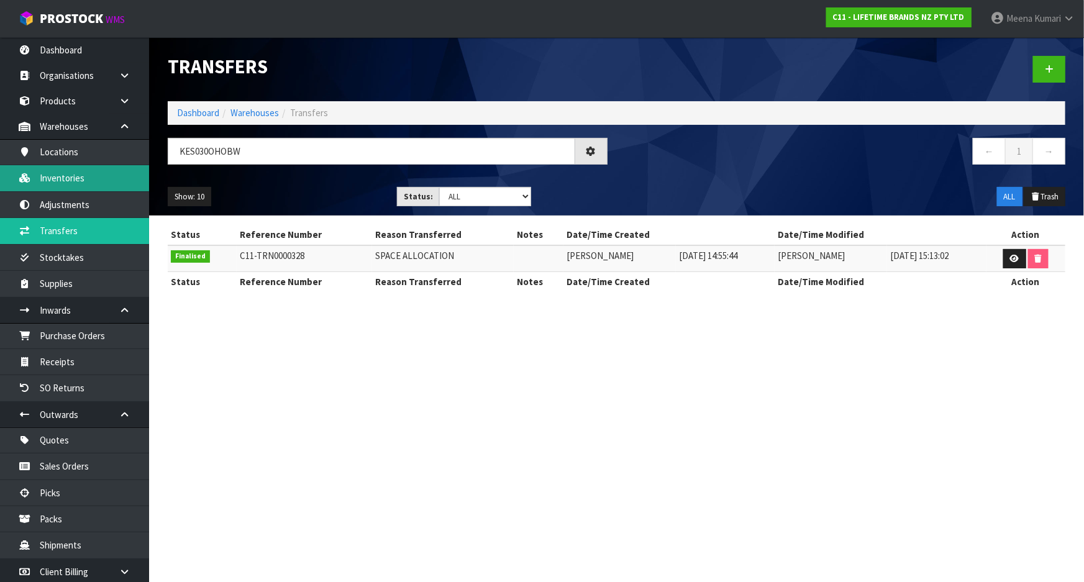
click at [99, 179] on link "Inventories" at bounding box center [74, 177] width 149 height 25
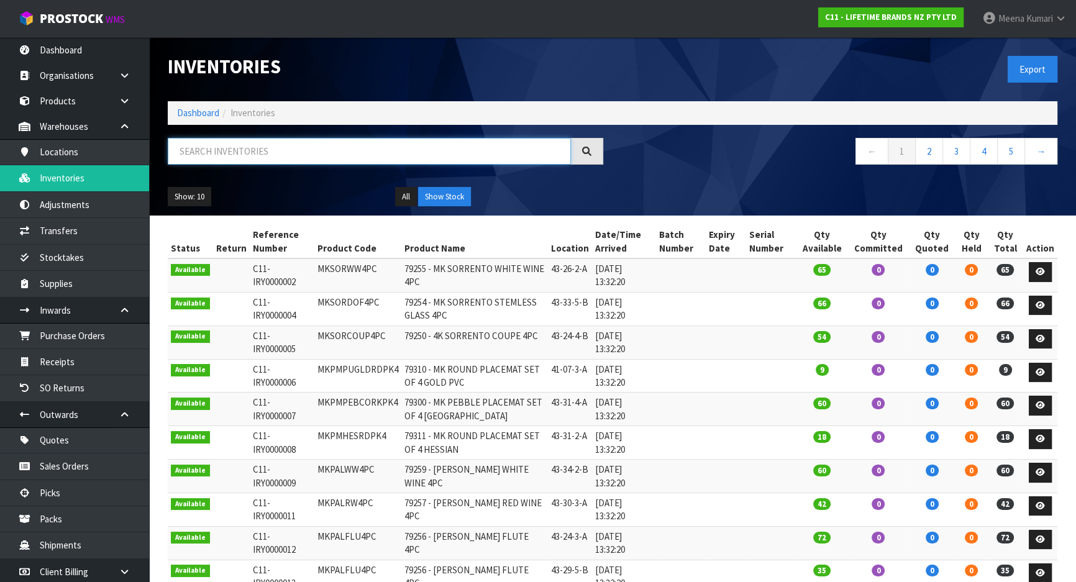
click at [290, 149] on input "text" at bounding box center [369, 151] width 403 height 27
paste input "KES030OHOBW"
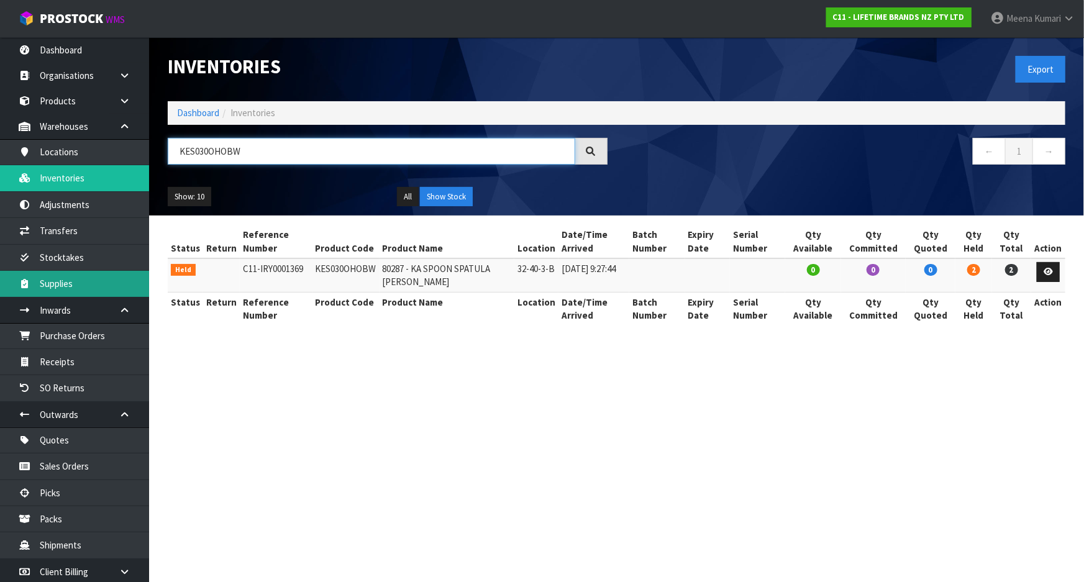
type input "KES030OHOBW"
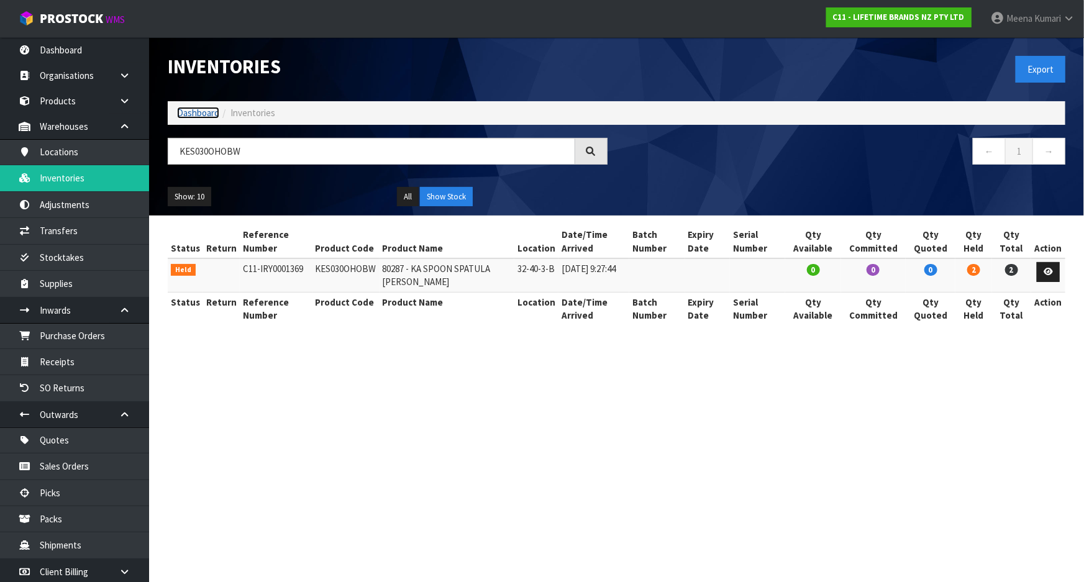
click at [186, 116] on link "Dashboard" at bounding box center [198, 113] width 42 height 12
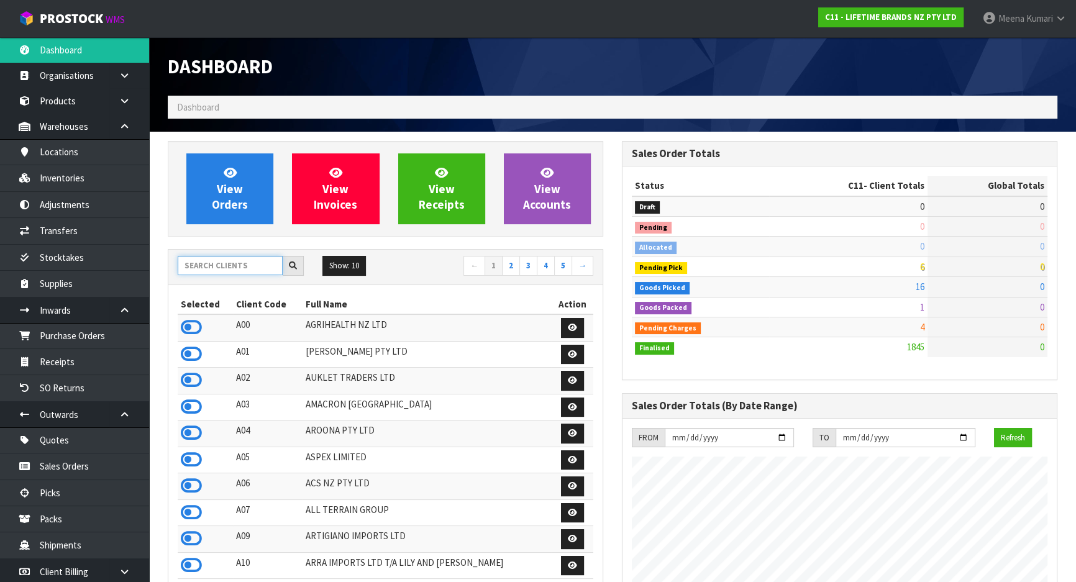
scroll to position [940, 454]
click at [200, 268] on input "text" at bounding box center [230, 265] width 105 height 19
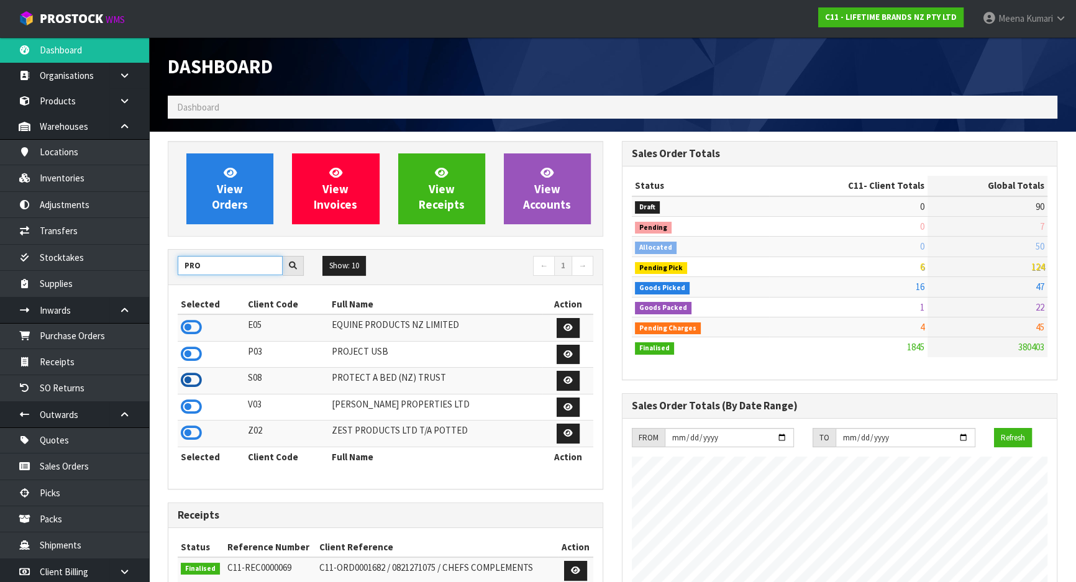
type input "PRO"
click at [186, 383] on icon at bounding box center [191, 380] width 21 height 19
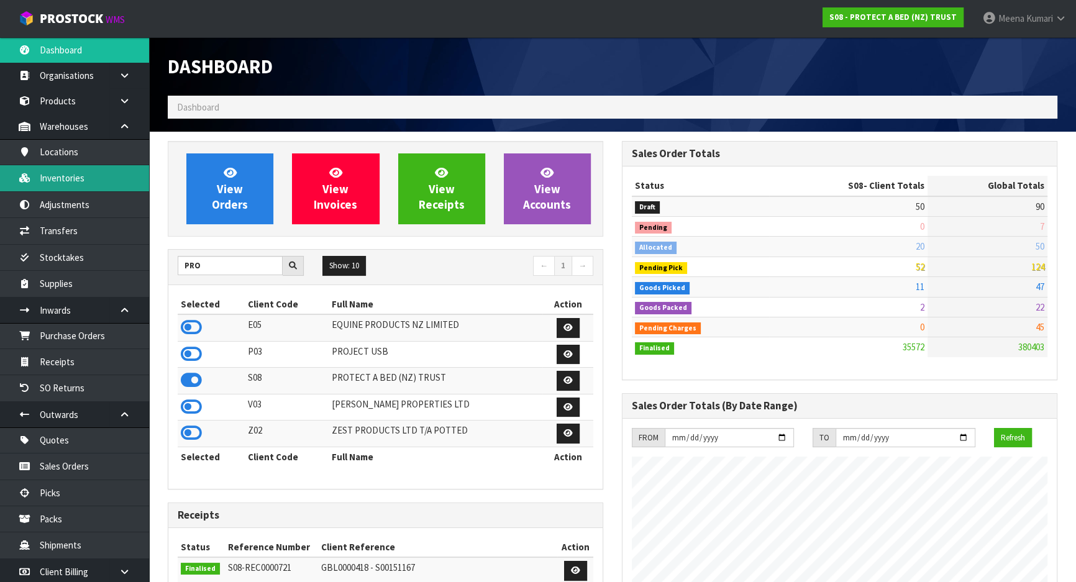
click at [78, 186] on link "Inventories" at bounding box center [74, 177] width 149 height 25
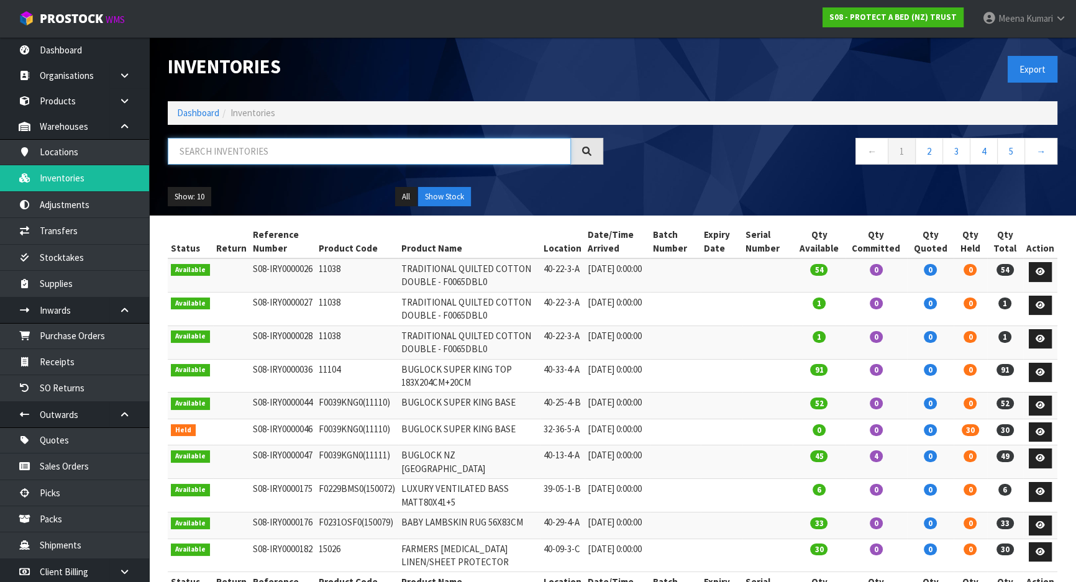
click at [447, 150] on input "text" at bounding box center [369, 151] width 403 height 27
paste input "F0091KGN0"
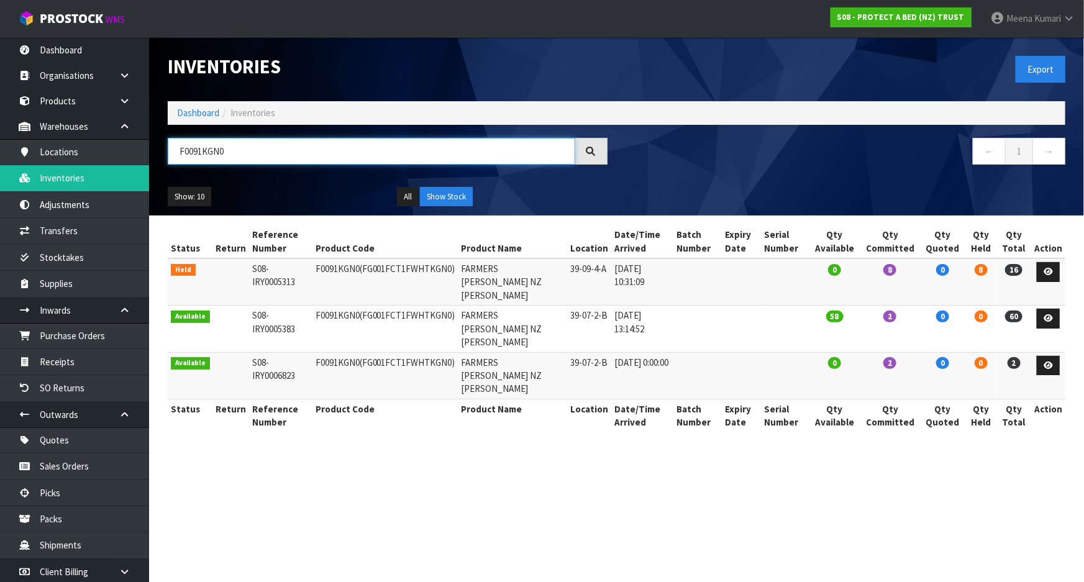
type input "F0091KGN0"
click at [915, 500] on section "Inventories Export Dashboard Inventories F0091KGN0 ← 1 → Show: 10 5 10 25 50 Al…" at bounding box center [542, 291] width 1084 height 582
click at [1056, 272] on link at bounding box center [1048, 272] width 23 height 20
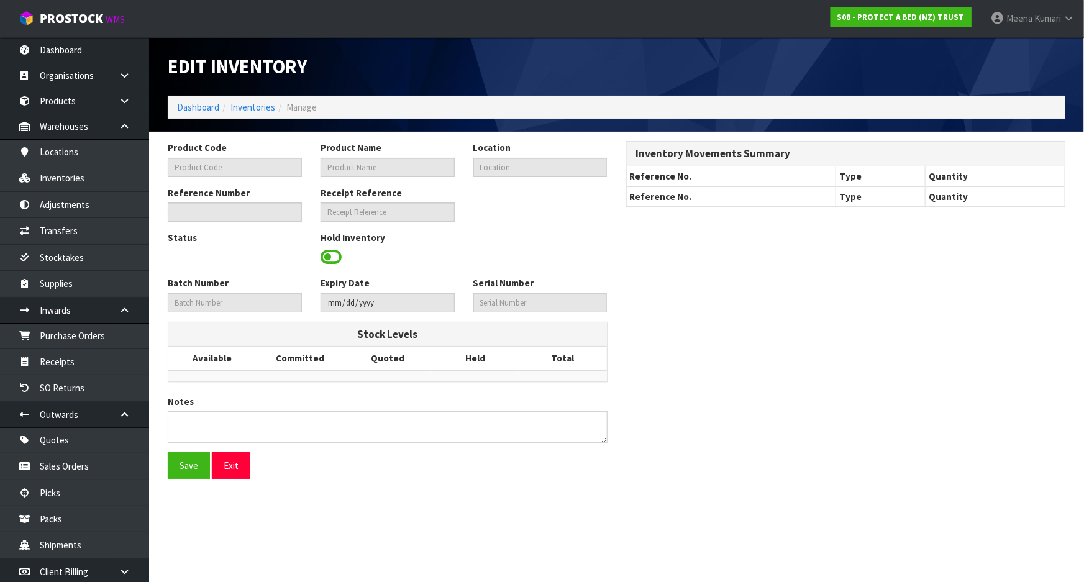
type input "F0091KGN0"
type input "FARMERS [PERSON_NAME] NZ [PERSON_NAME]"
type input "39-09-4-A"
type input "S08-IRY0005313"
type input "S08-REC0000415"
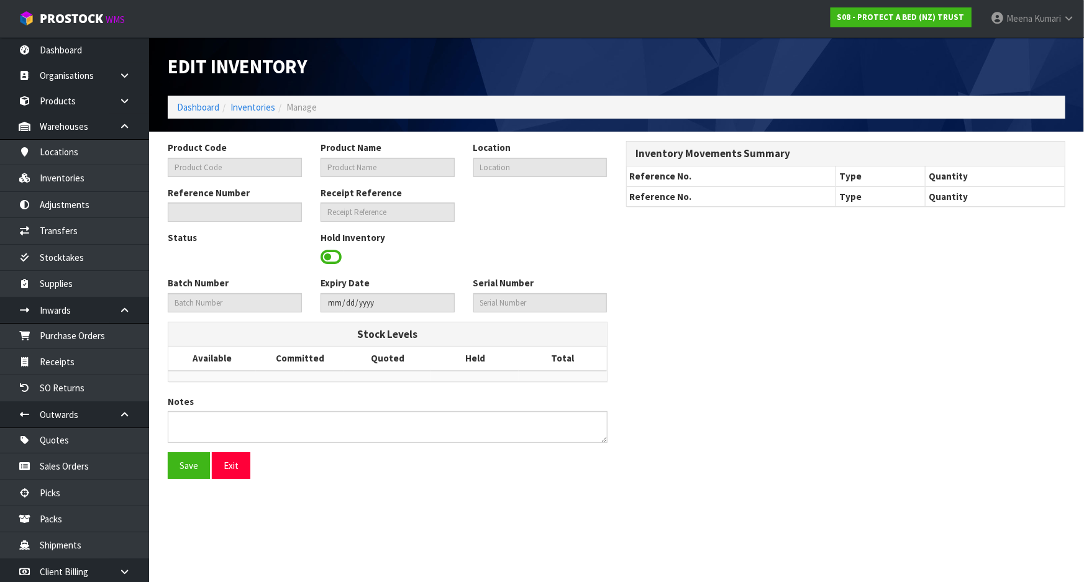
type textarea "PICKER COULD NOT LOCATE"
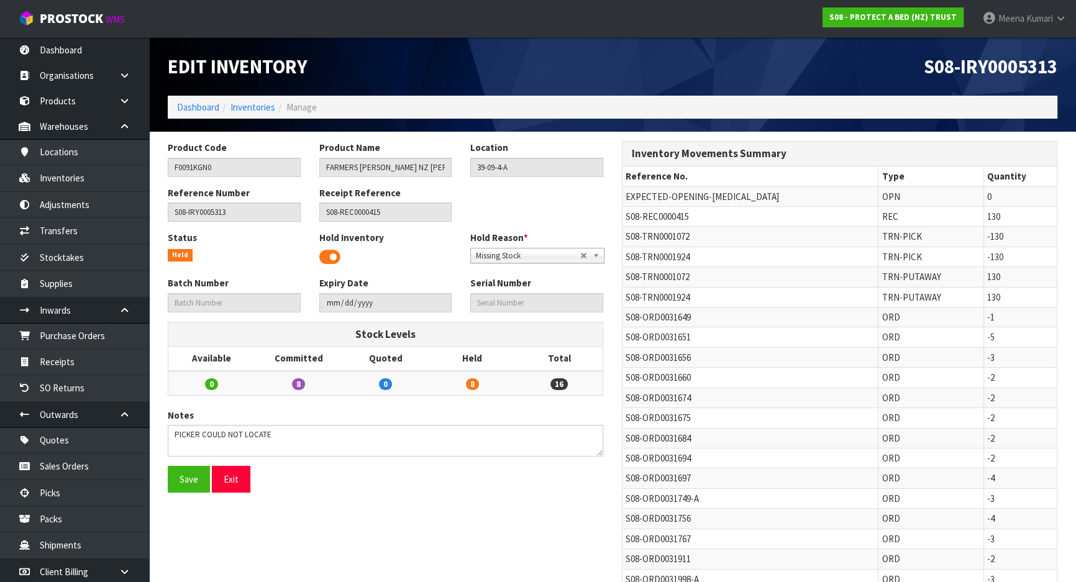
click at [647, 279] on span "S08-TRN0001072" at bounding box center [658, 277] width 64 height 12
copy tr "S08-TRN0001072"
click at [112, 232] on link "Transfers" at bounding box center [74, 230] width 149 height 25
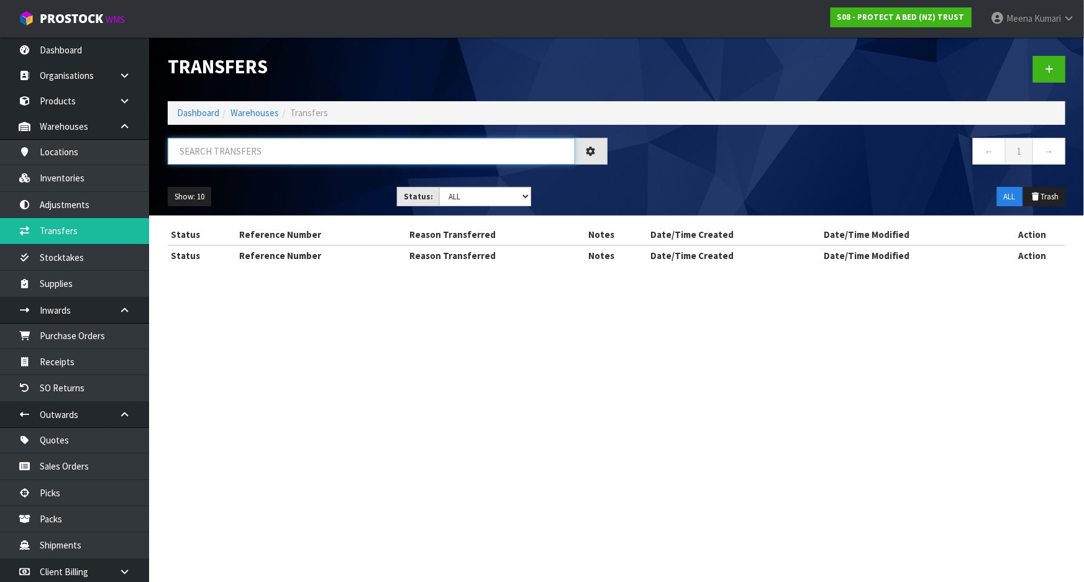
click at [334, 153] on input "text" at bounding box center [372, 151] width 408 height 27
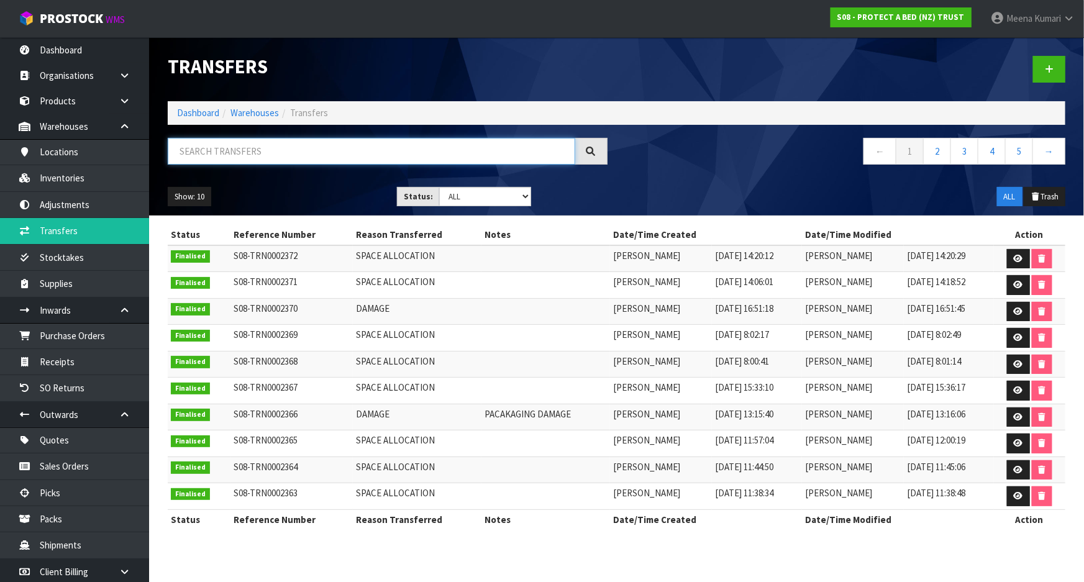
paste input "S08-TRN0001072"
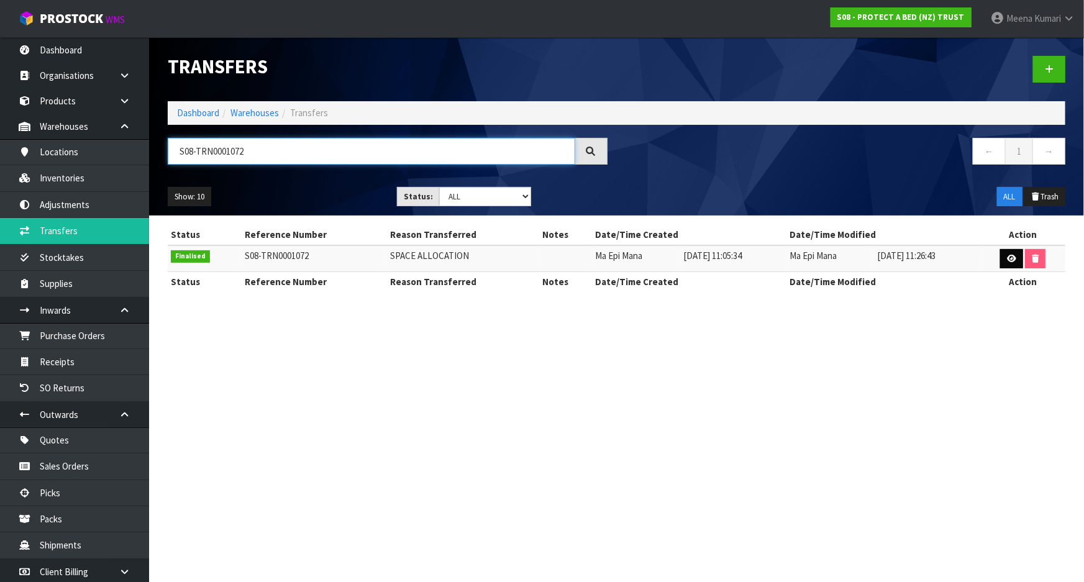
type input "S08-TRN0001072"
click at [1017, 258] on icon at bounding box center [1011, 259] width 9 height 8
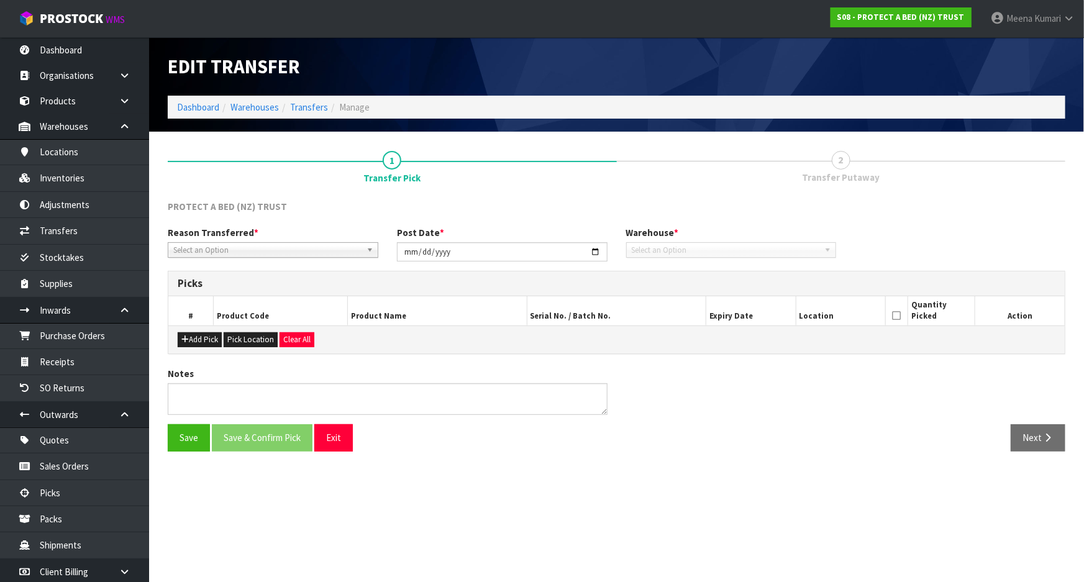
type input "[DATE]"
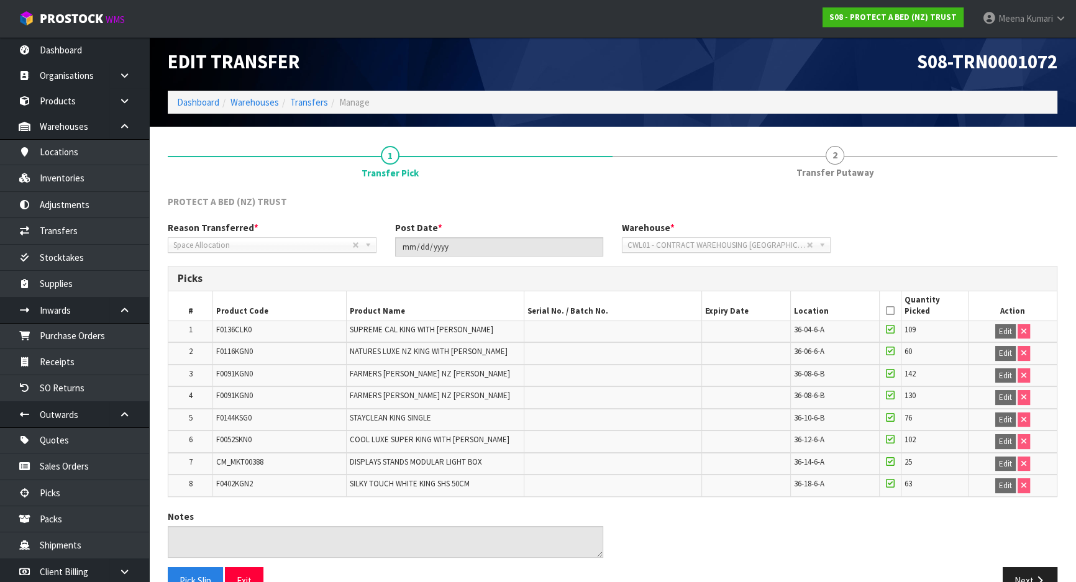
scroll to position [33, 0]
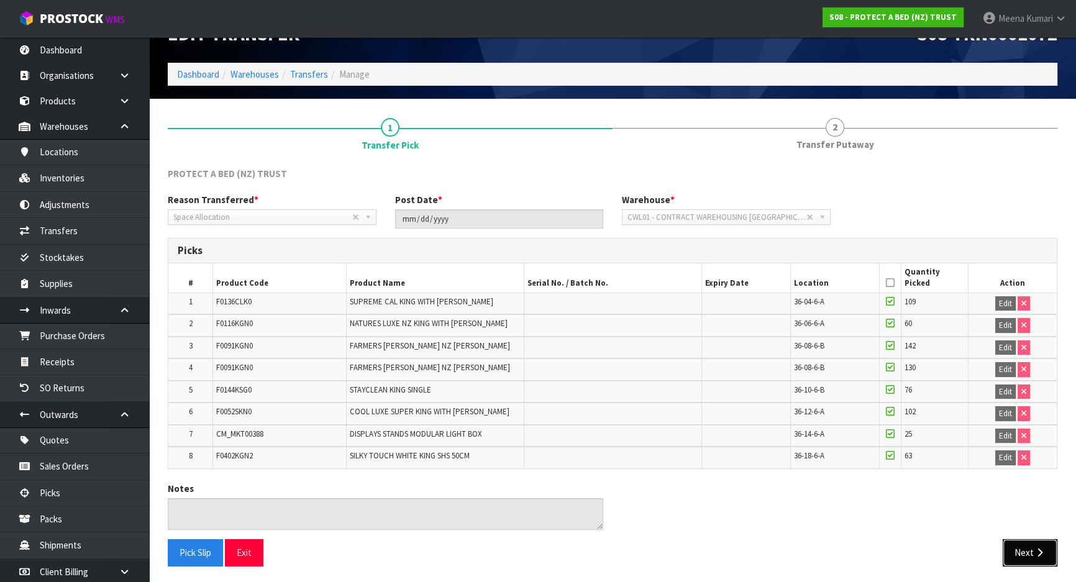
click at [1031, 546] on button "Next" at bounding box center [1030, 552] width 55 height 27
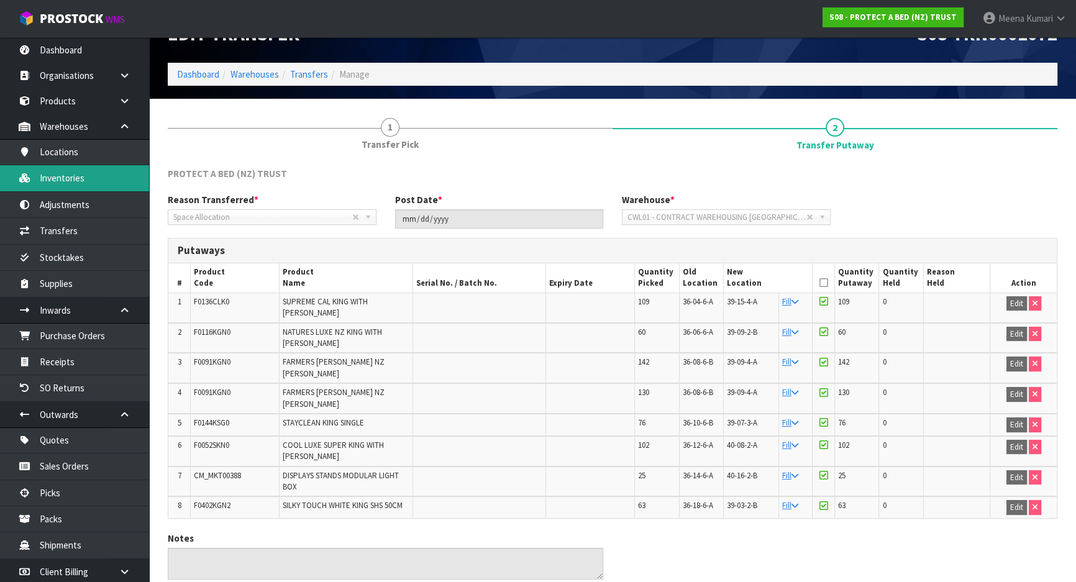
click at [83, 186] on link "Inventories" at bounding box center [74, 177] width 149 height 25
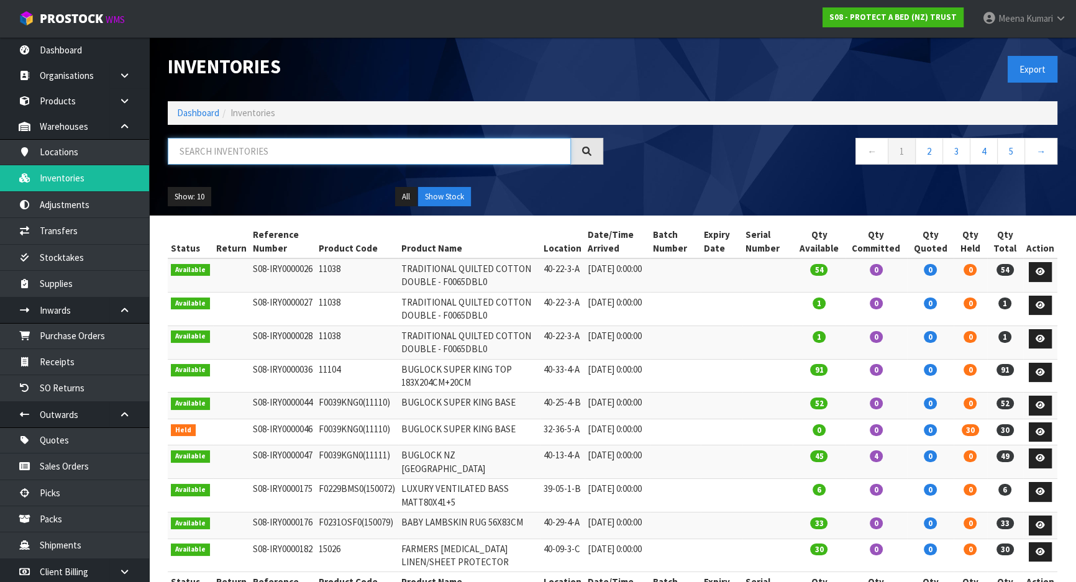
click at [194, 146] on input "text" at bounding box center [369, 151] width 403 height 27
paste input "F0091KGN0"
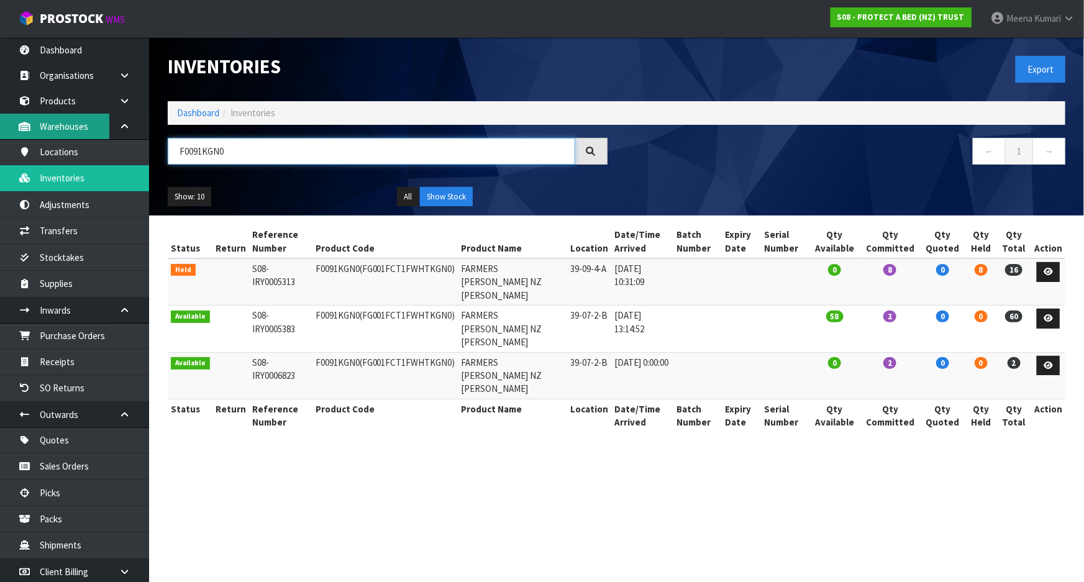
type input "F0091KGN0"
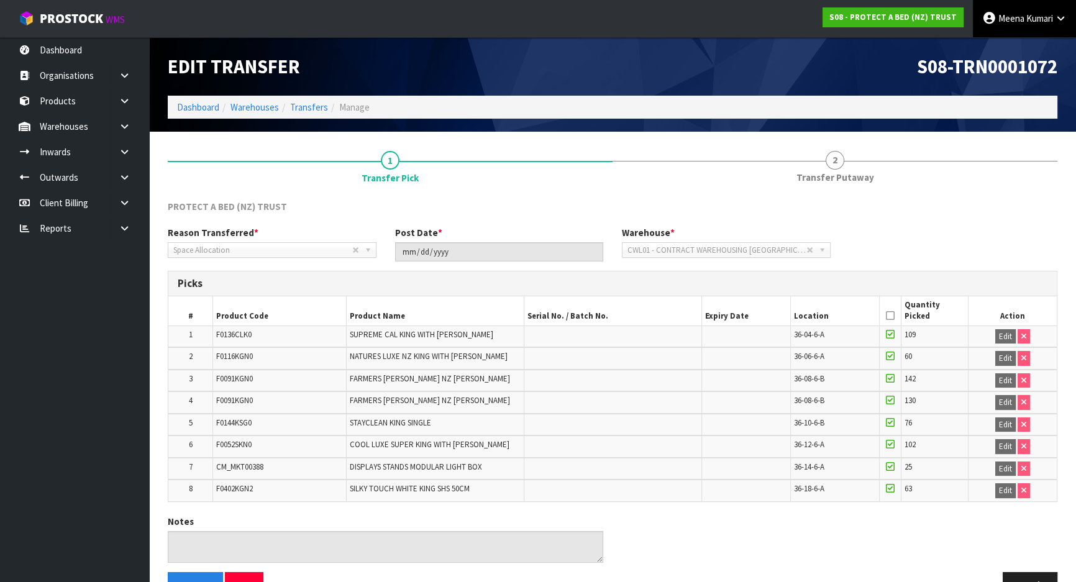
click at [1008, 18] on span "Meena" at bounding box center [1012, 18] width 26 height 12
click at [997, 48] on link "Logout" at bounding box center [1026, 49] width 98 height 17
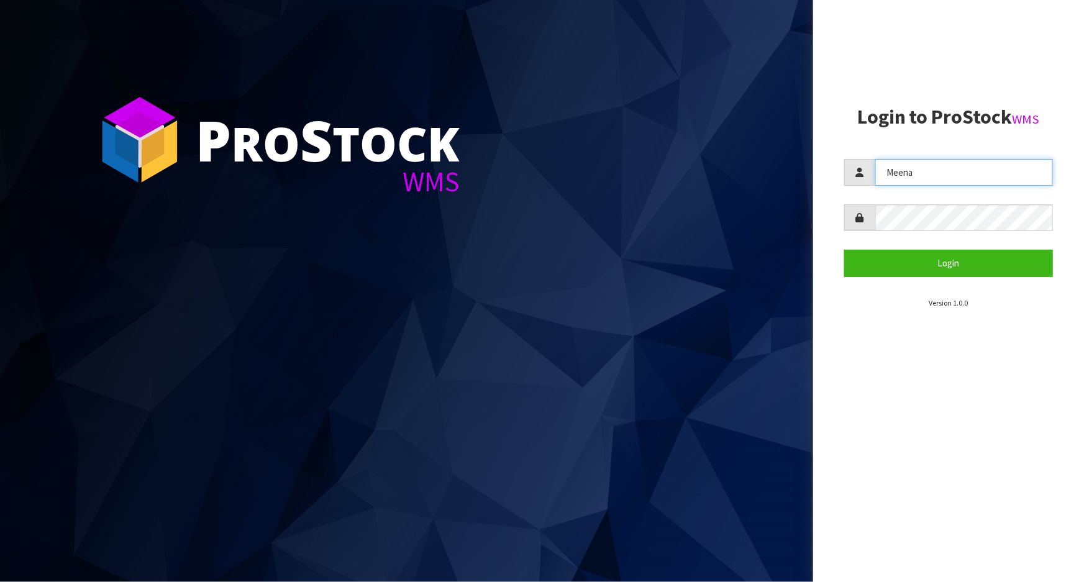
click at [958, 179] on input "Meena" at bounding box center [965, 172] width 178 height 27
type input "[PERSON_NAME]"
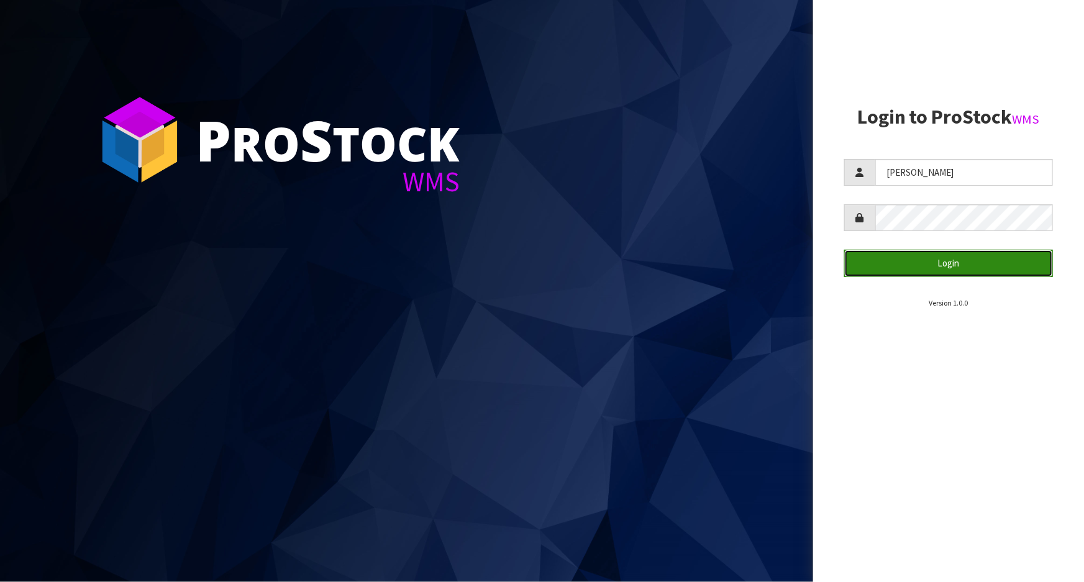
click at [915, 264] on button "Login" at bounding box center [948, 263] width 209 height 27
